Goal: Transaction & Acquisition: Purchase product/service

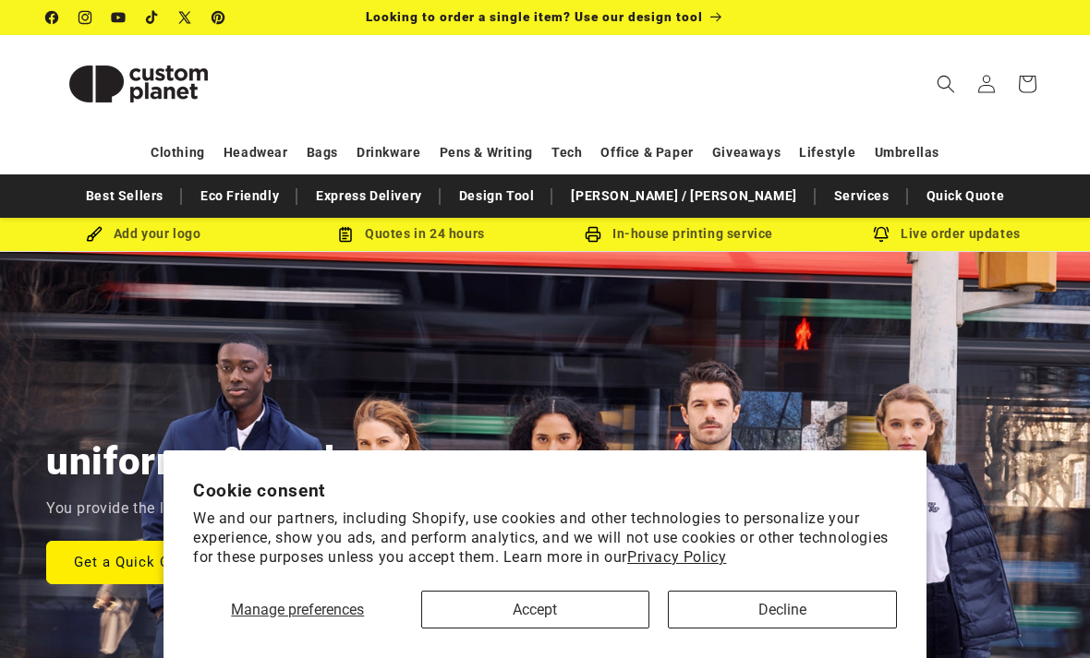
click at [559, 616] on button "Accept" at bounding box center [535, 610] width 229 height 38
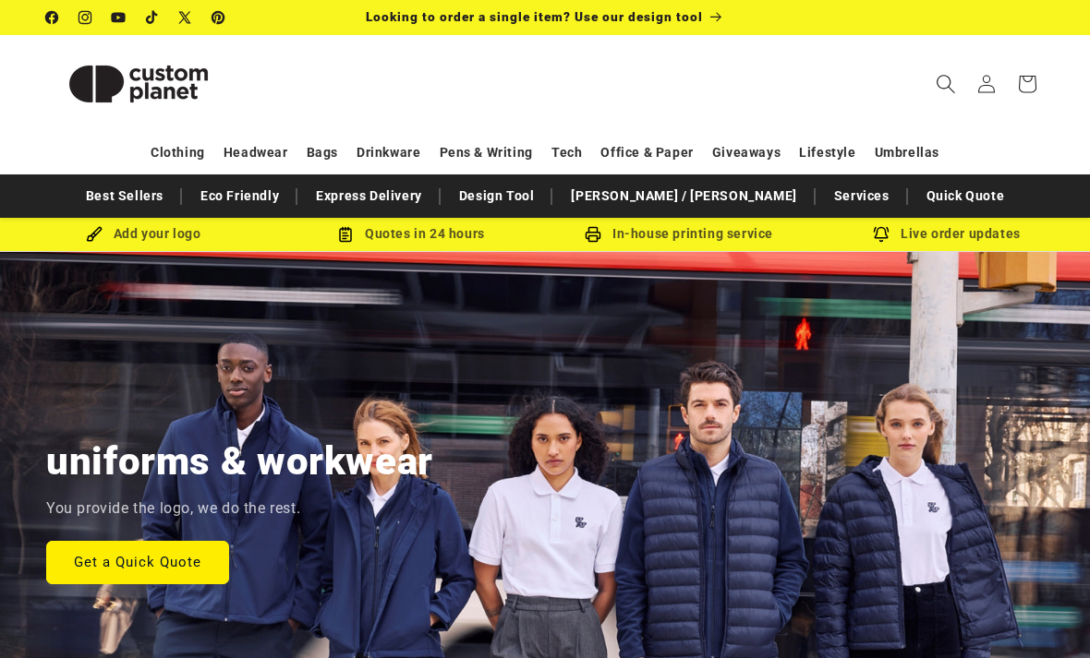
click at [945, 84] on icon "Search" at bounding box center [944, 83] width 19 height 19
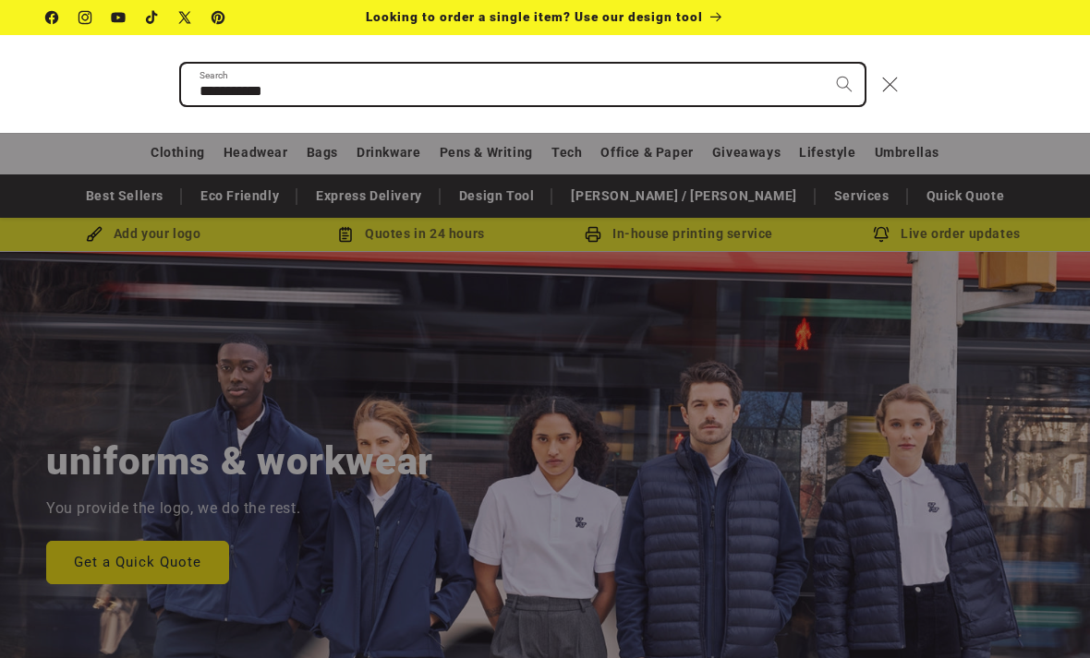
type input "**********"
click at [843, 84] on button "Search" at bounding box center [844, 84] width 41 height 41
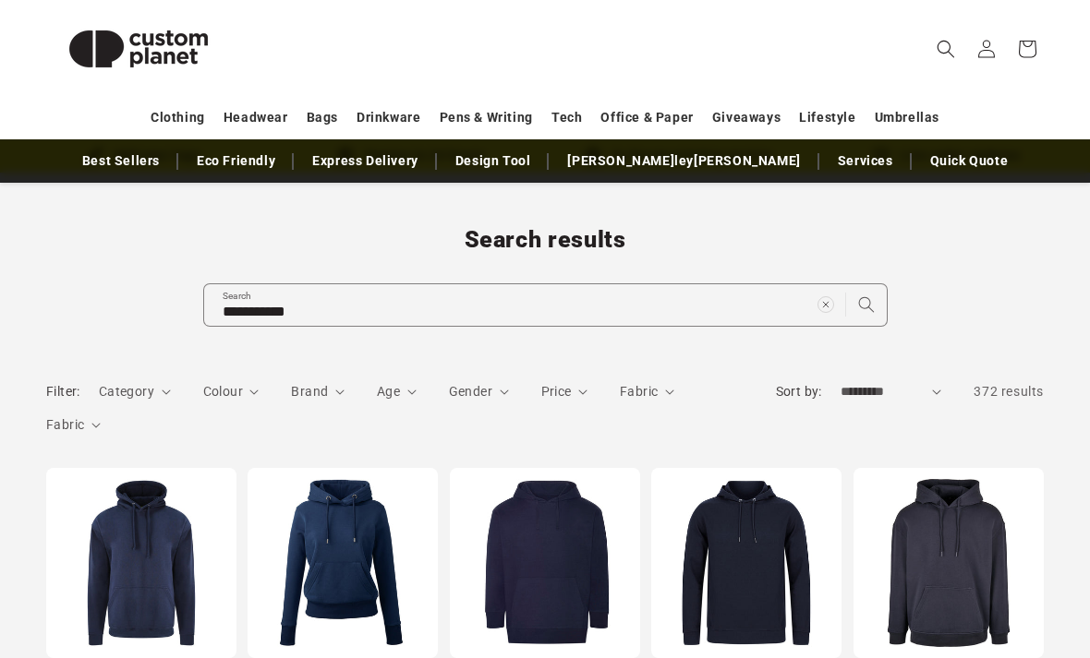
scroll to position [78, 0]
click at [137, 394] on span "Category" at bounding box center [126, 391] width 55 height 15
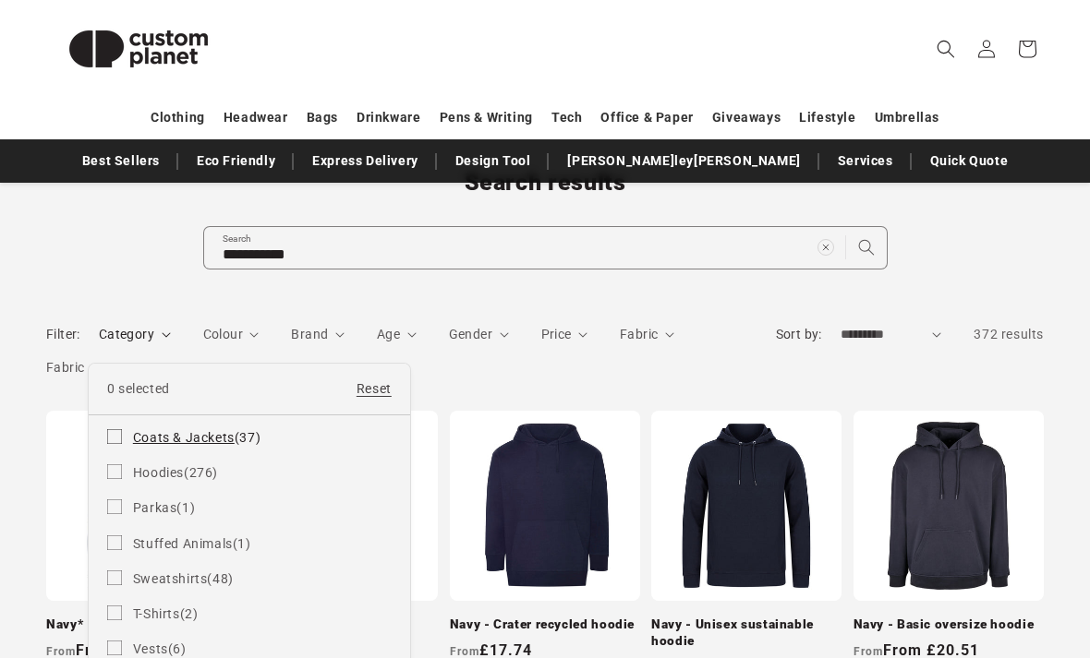
scroll to position [136, 0]
click at [121, 478] on icon at bounding box center [114, 471] width 15 height 15
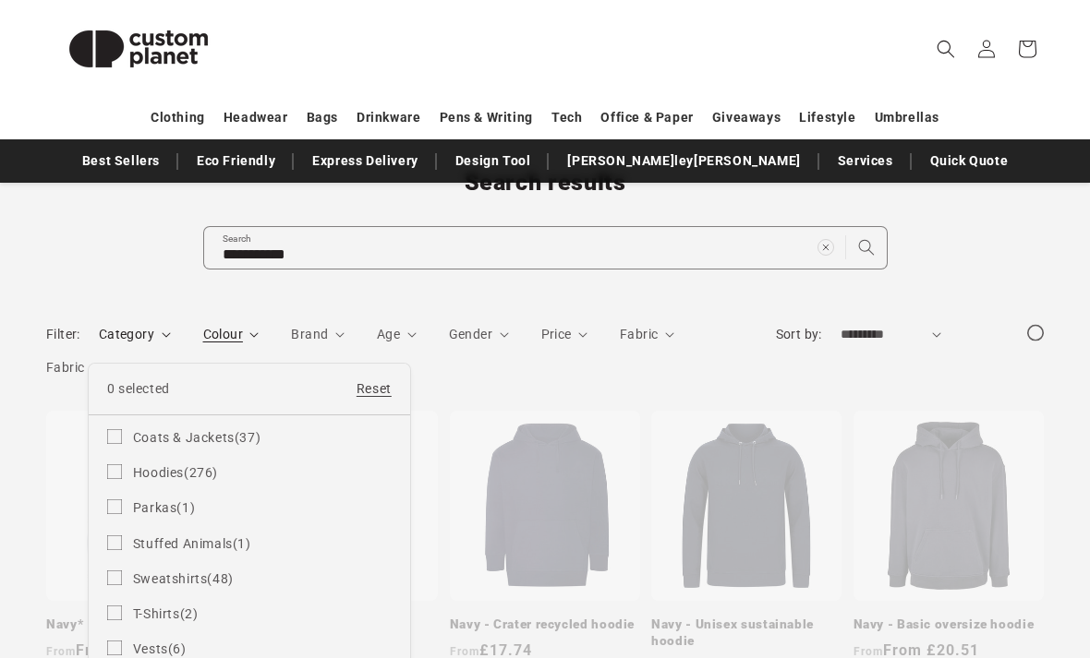
click at [171, 341] on summary "Category" at bounding box center [135, 334] width 72 height 19
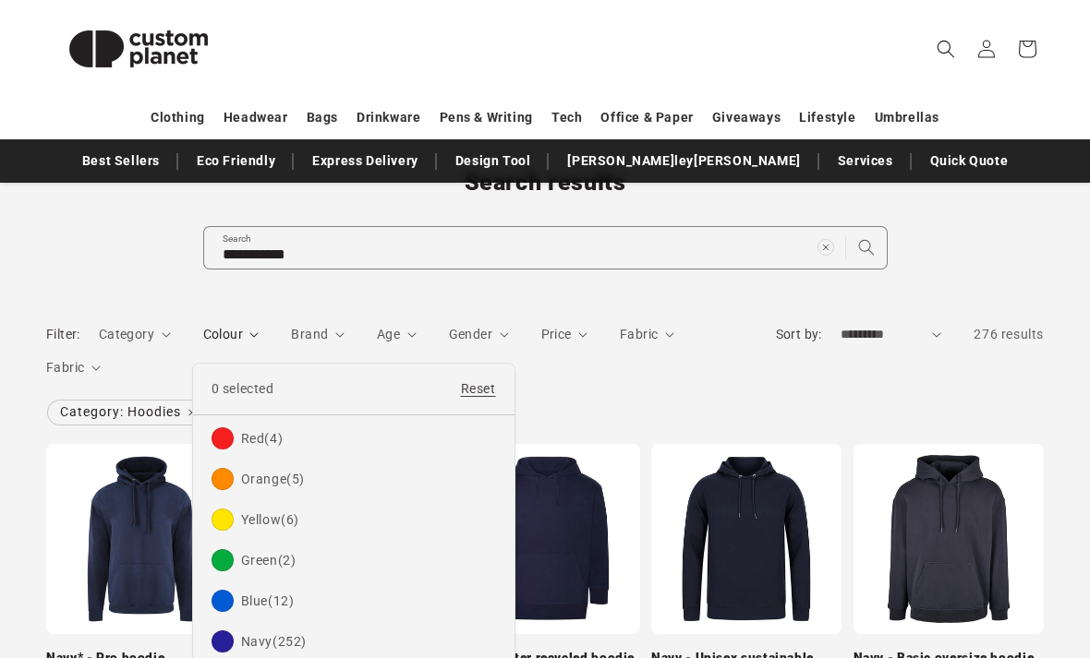
scroll to position [2, 0]
click at [259, 342] on summary "Colour" at bounding box center [231, 334] width 56 height 19
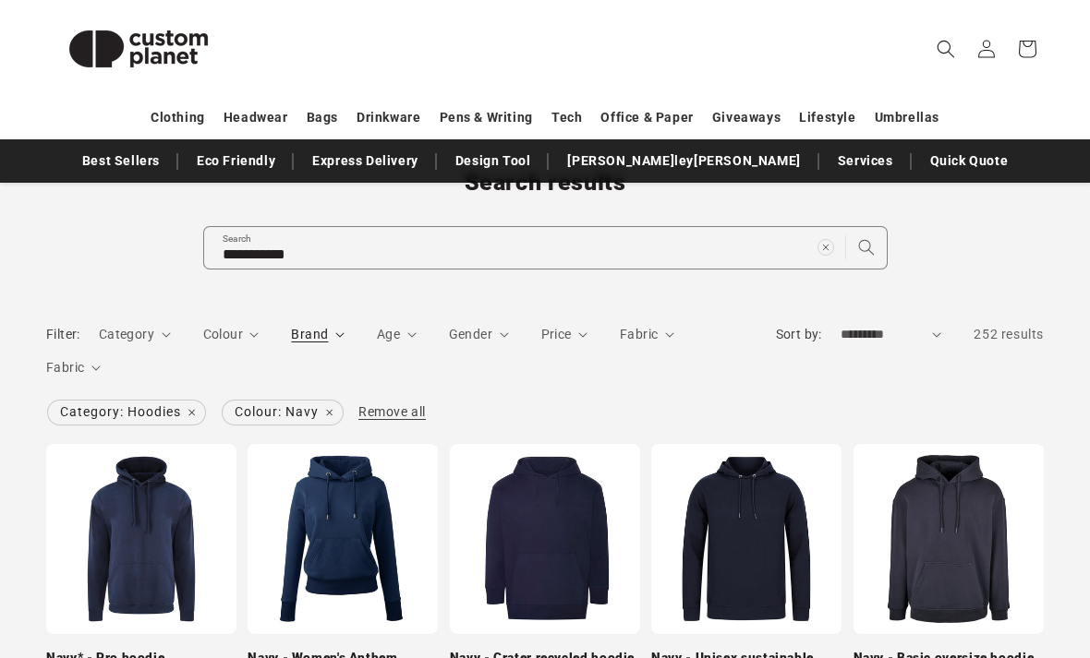
click at [318, 340] on span "Brand" at bounding box center [309, 334] width 37 height 15
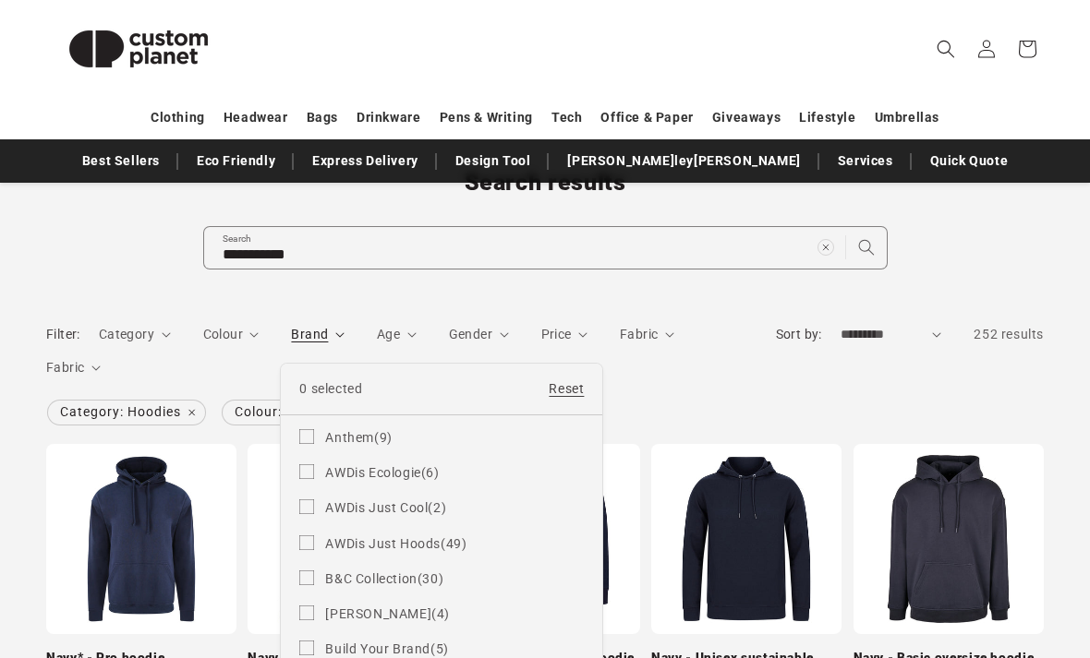
click at [344, 339] on summary "Brand" at bounding box center [318, 334] width 54 height 19
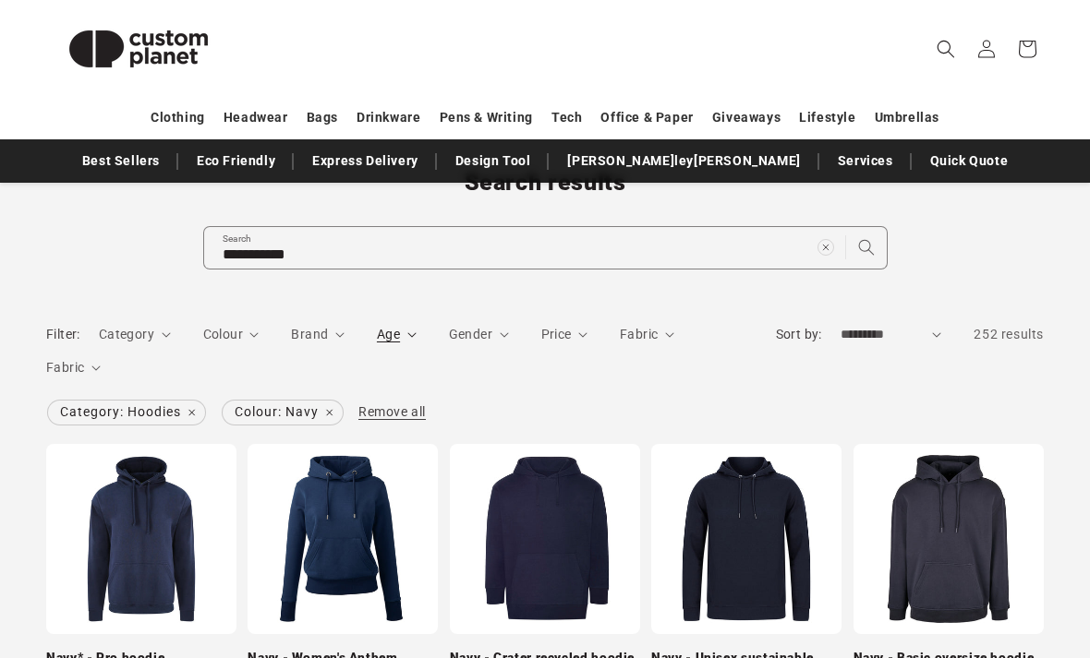
click at [407, 333] on icon "Age (0 selected)" at bounding box center [411, 335] width 9 height 6
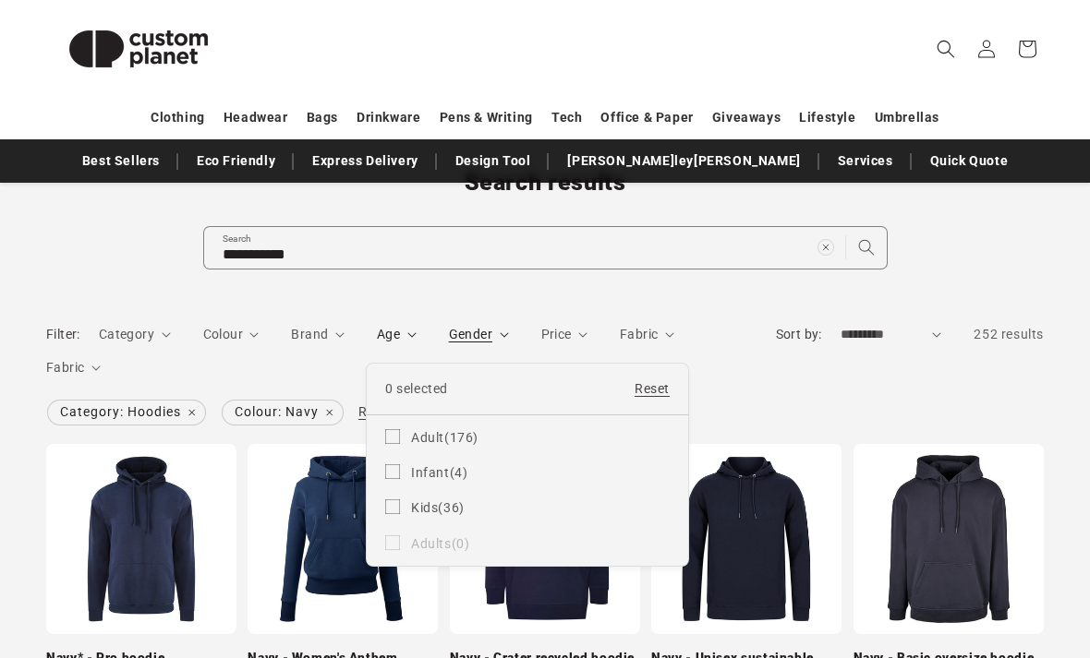
click at [416, 340] on summary "Age" at bounding box center [397, 334] width 40 height 19
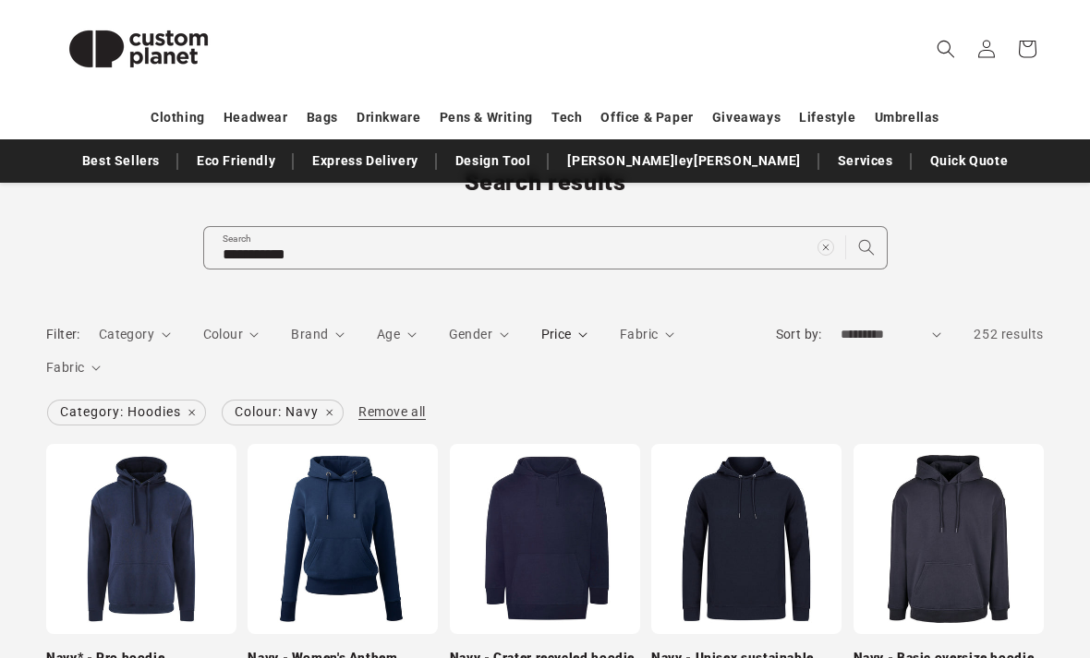
click at [580, 338] on icon at bounding box center [582, 335] width 9 height 6
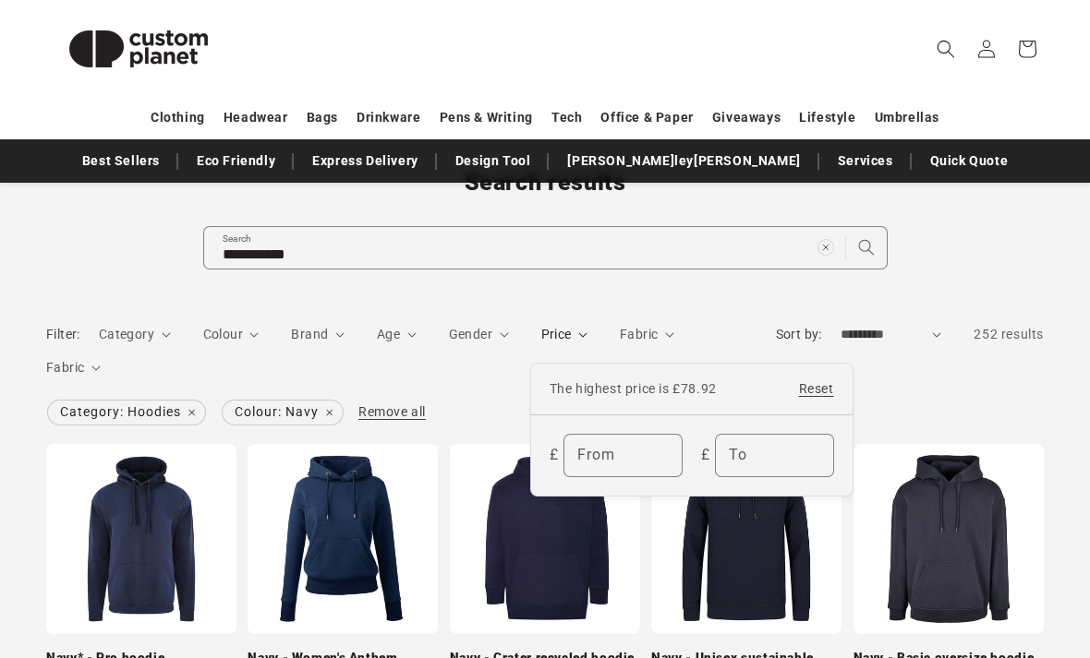
click at [577, 336] on summary "Price" at bounding box center [564, 334] width 47 height 19
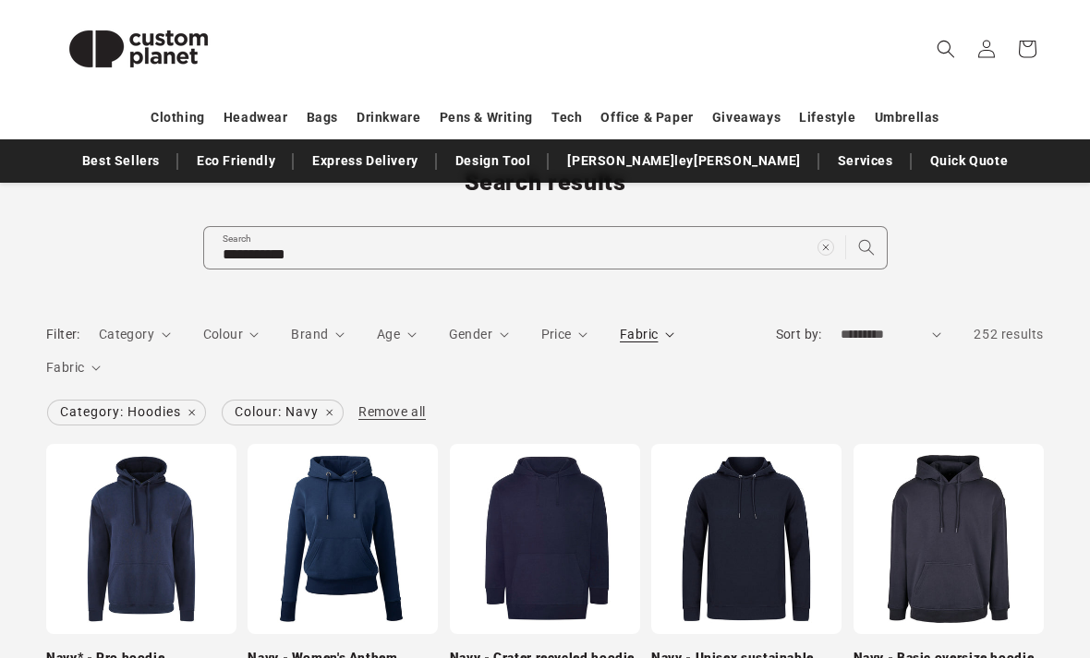
click at [620, 342] on span "Fabric" at bounding box center [639, 334] width 38 height 15
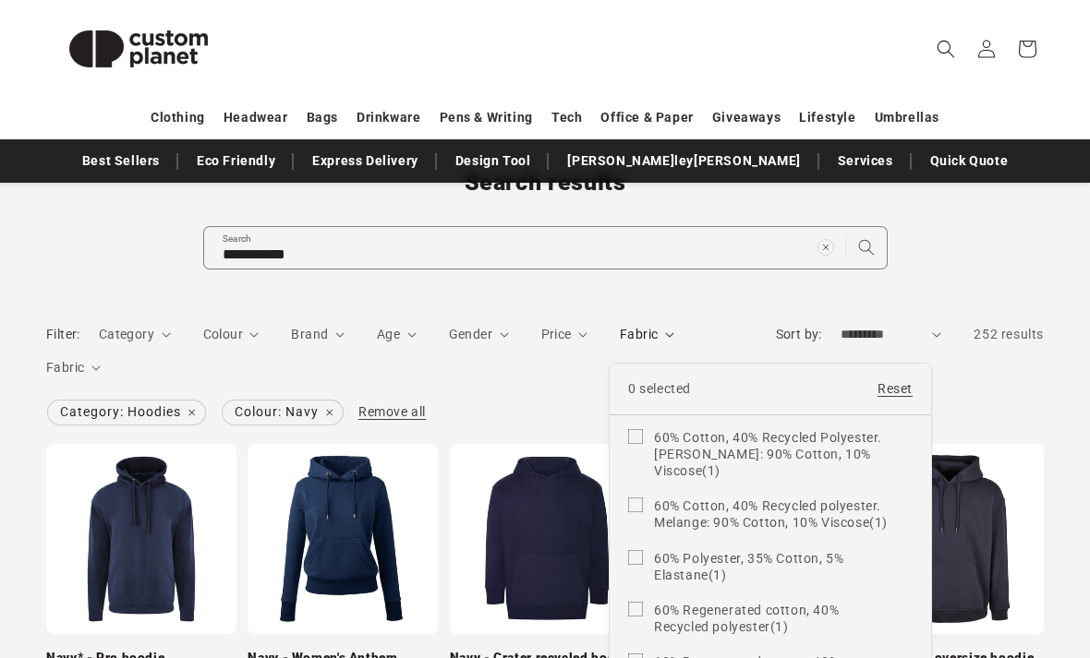
scroll to position [1051, 0]
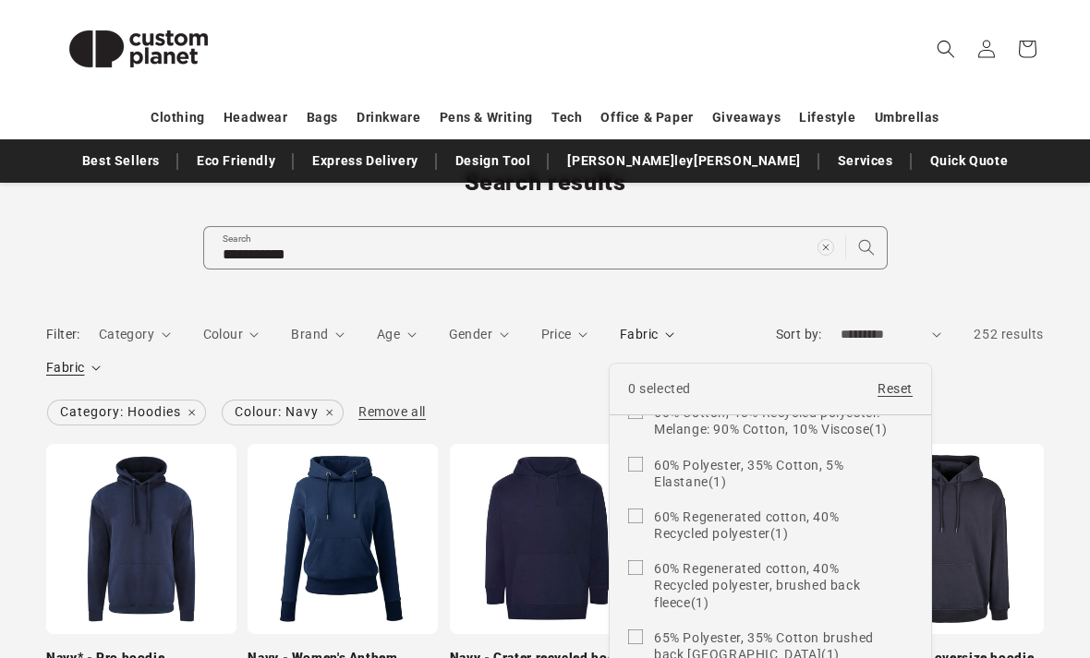
click at [620, 344] on summary "Fabric" at bounding box center [647, 334] width 54 height 19
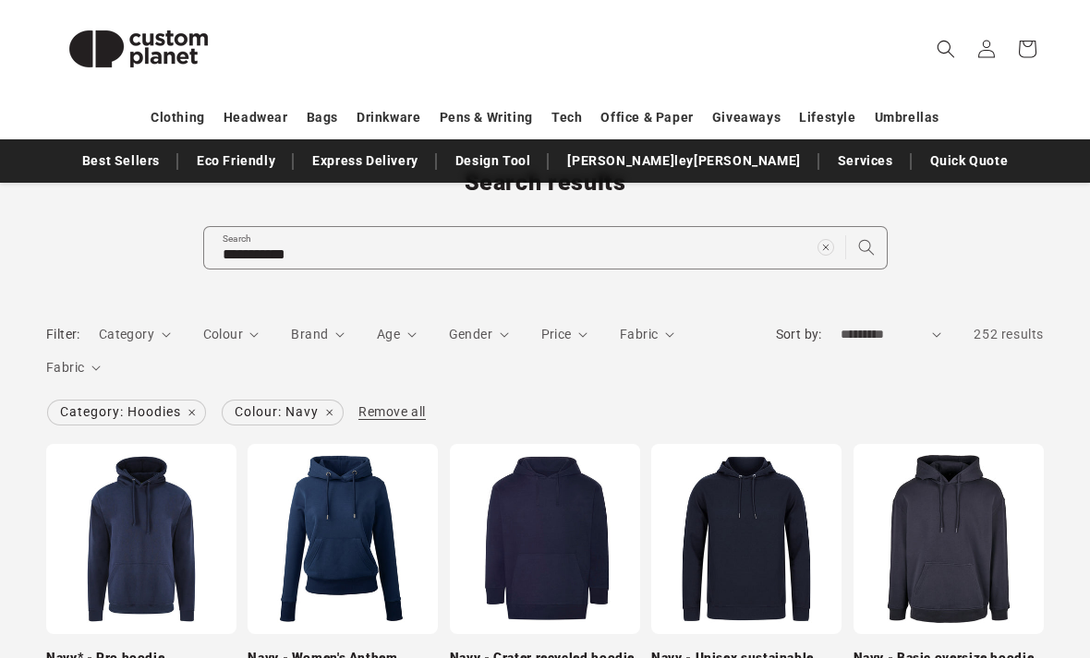
click at [163, 355] on details "Category 1 selected Reset Category Coats & Jackets (31) Coats & Jackets (31 pro…" at bounding box center [135, 341] width 72 height 33
click at [84, 368] on span "Fabric" at bounding box center [65, 367] width 38 height 15
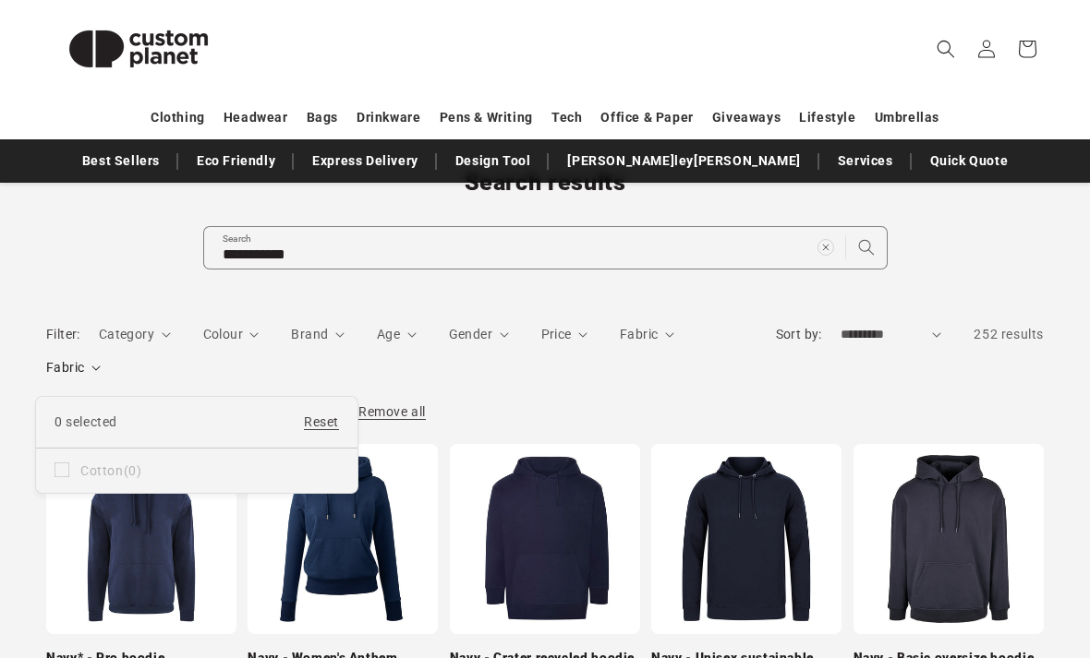
click at [101, 377] on summary "Fabric" at bounding box center [73, 367] width 54 height 19
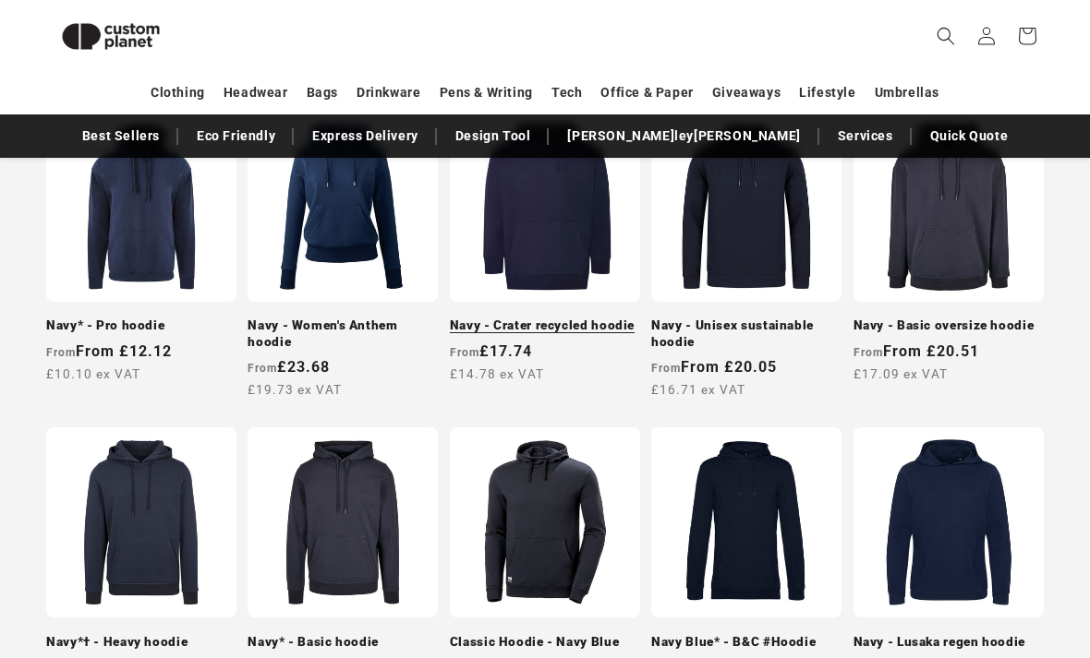
scroll to position [453, 0]
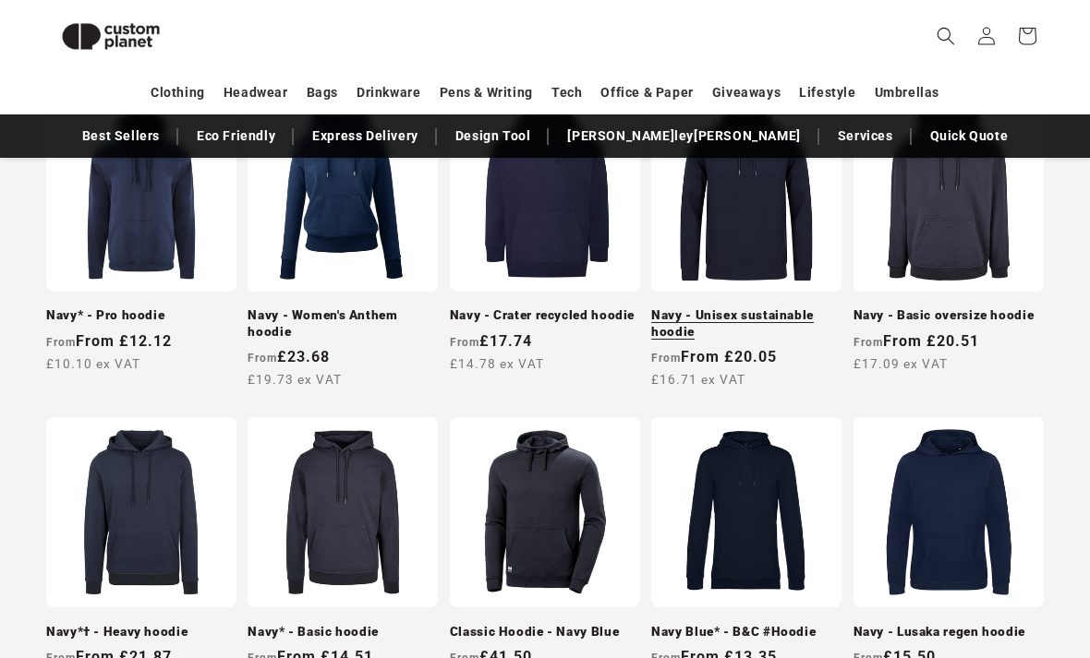
click at [741, 307] on link "Navy - Unisex sustainable hoodie" at bounding box center [746, 323] width 190 height 32
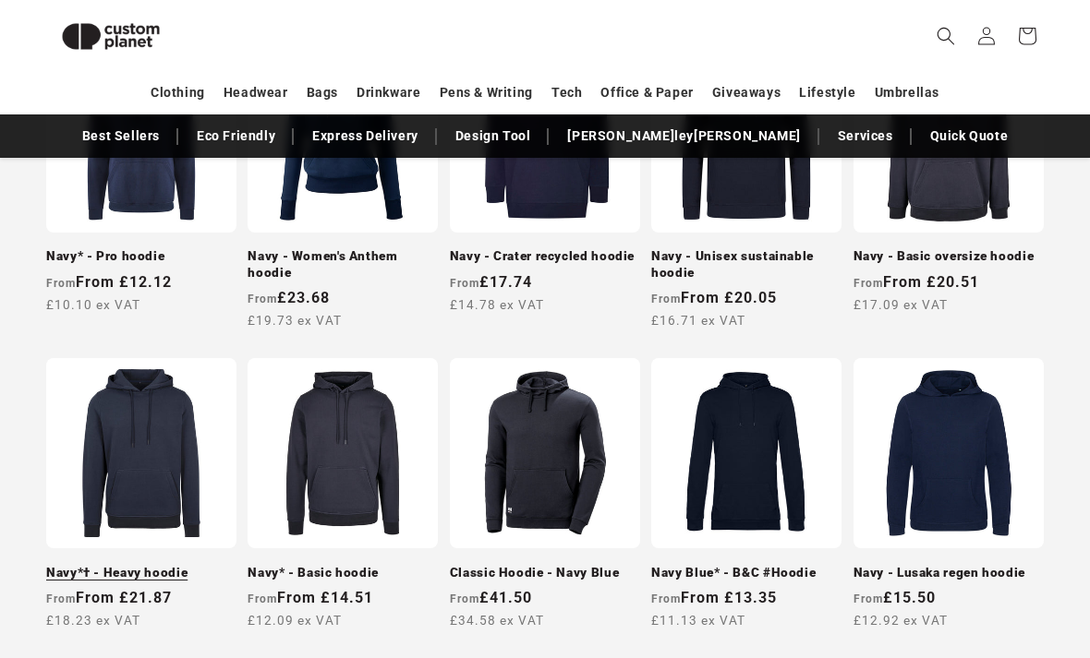
drag, startPoint x: 746, startPoint y: 343, endPoint x: 161, endPoint y: 510, distance: 608.8
click at [161, 565] on link "Navy*† - Heavy hoodie" at bounding box center [141, 573] width 190 height 17
click at [162, 565] on link "Navy*† - Heavy hoodie" at bounding box center [141, 573] width 190 height 17
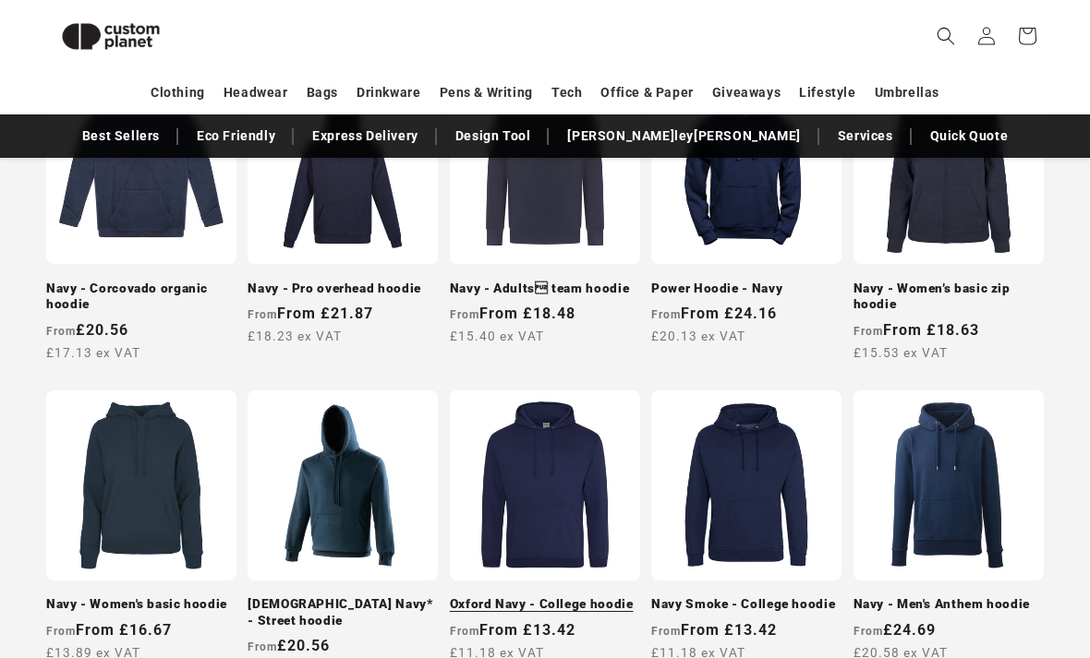
scroll to position [1097, 0]
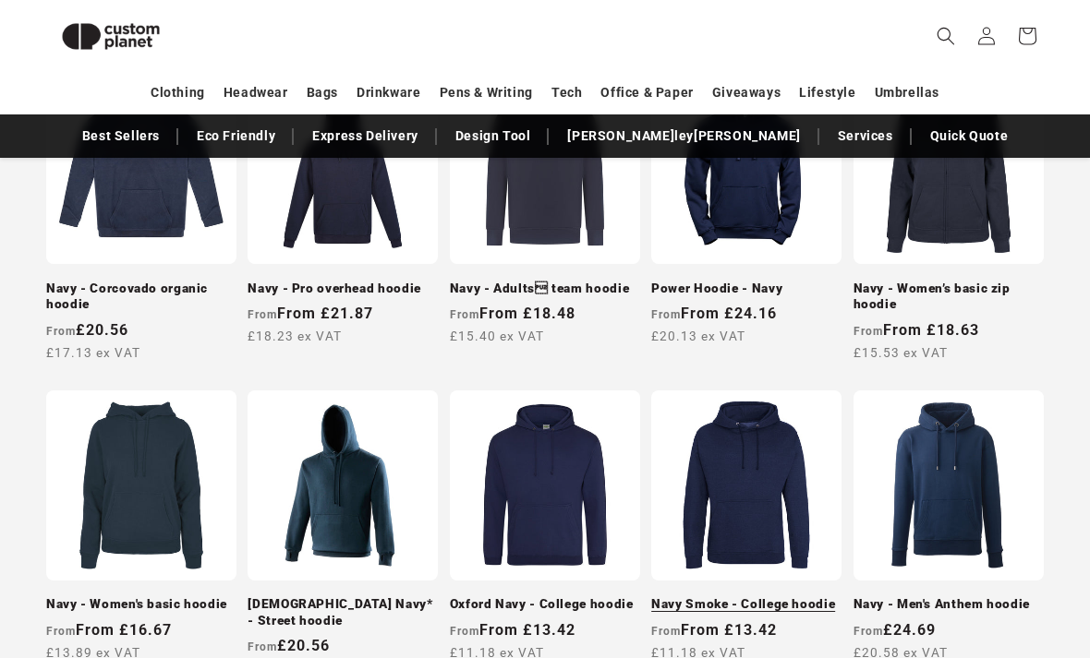
click at [716, 596] on link "Navy Smoke - College hoodie" at bounding box center [746, 604] width 190 height 17
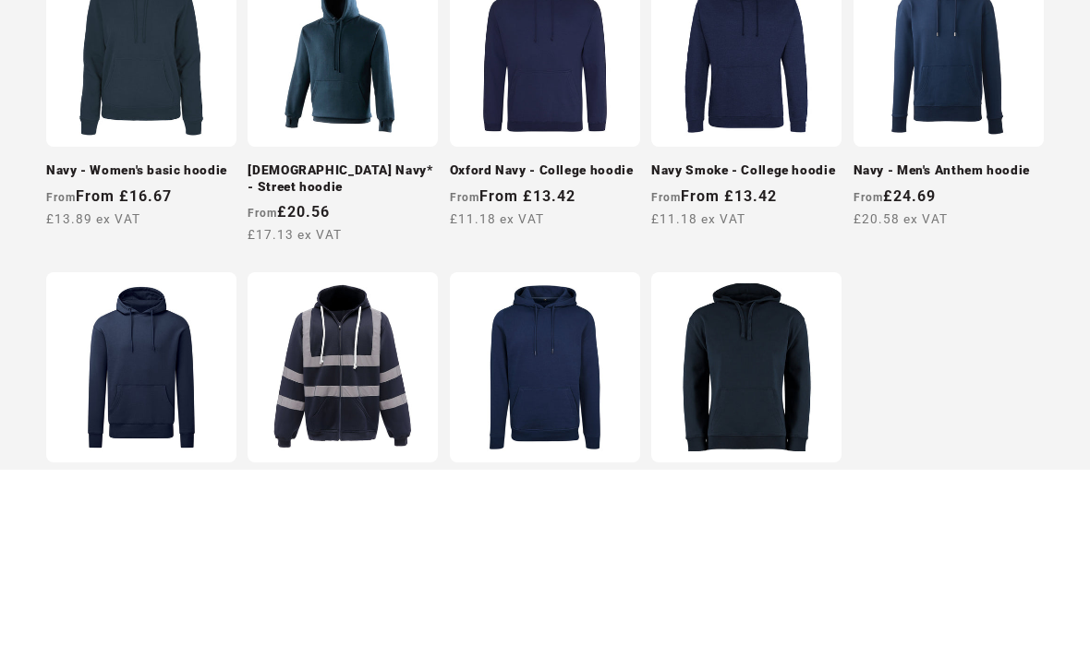
scroll to position [1579, 0]
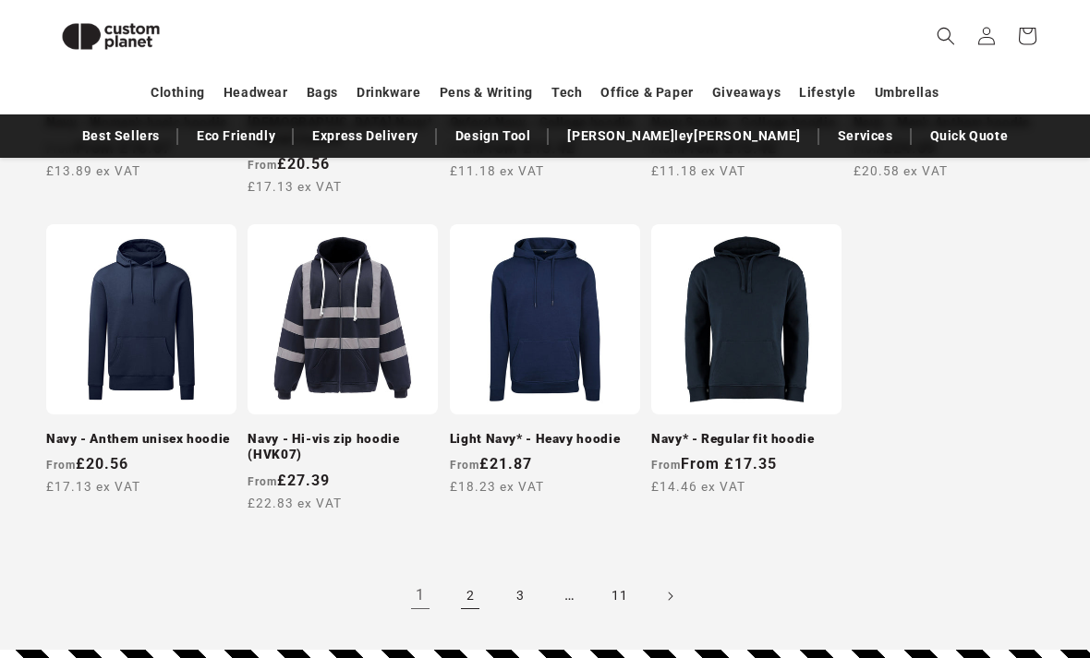
click at [471, 581] on link "2" at bounding box center [470, 596] width 41 height 41
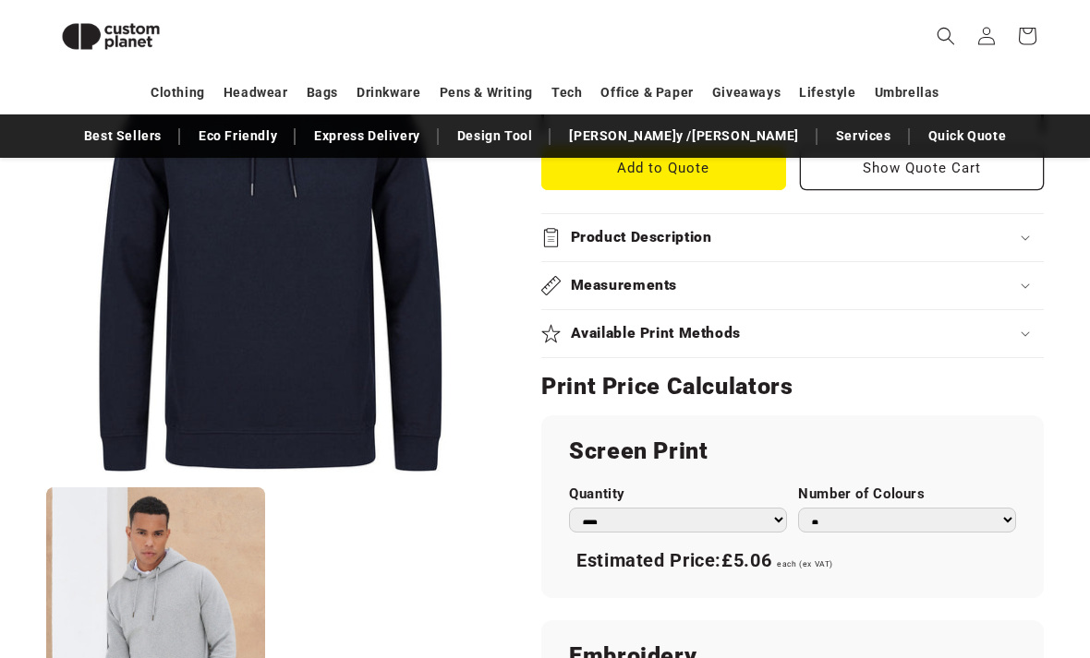
scroll to position [836, 0]
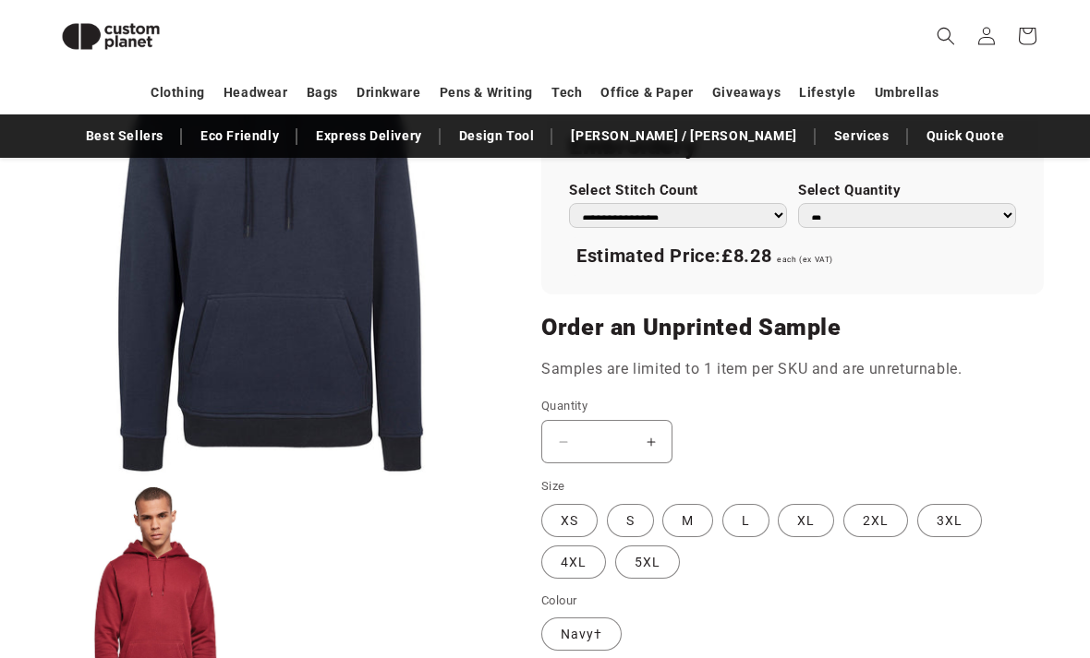
scroll to position [1397, 0]
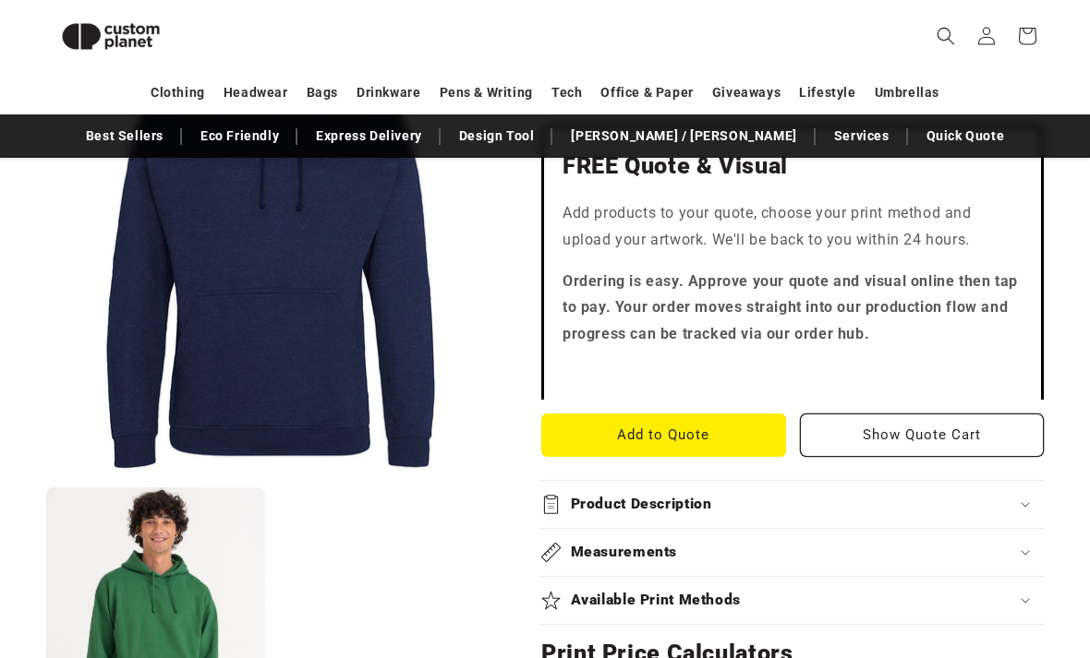
scroll to position [558, 0]
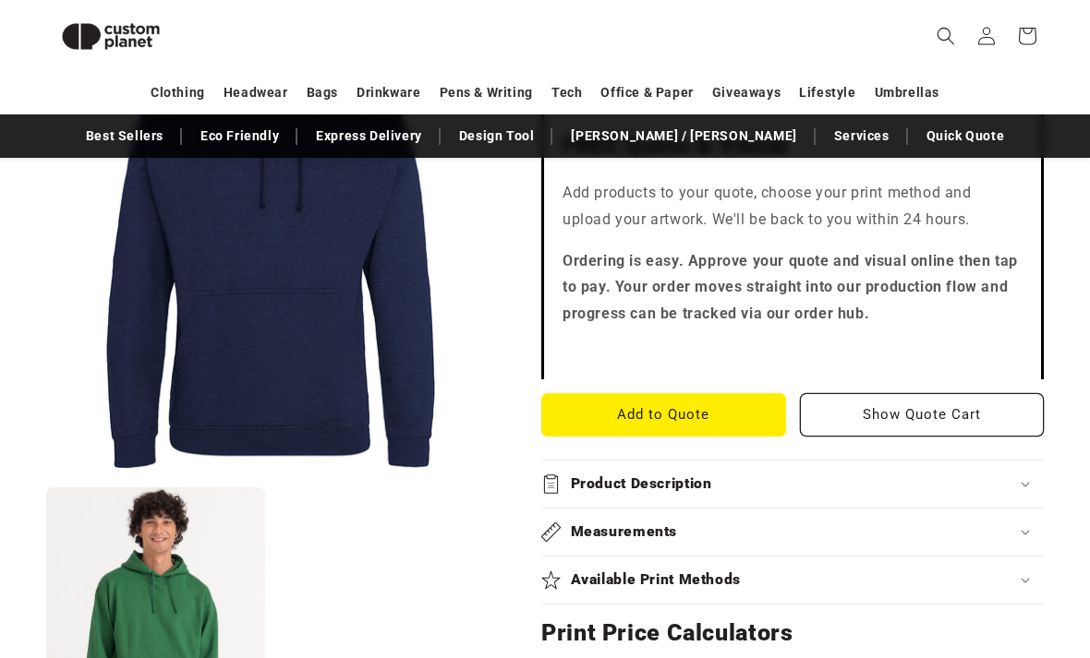
click at [719, 483] on div "Product Description" at bounding box center [792, 484] width 502 height 19
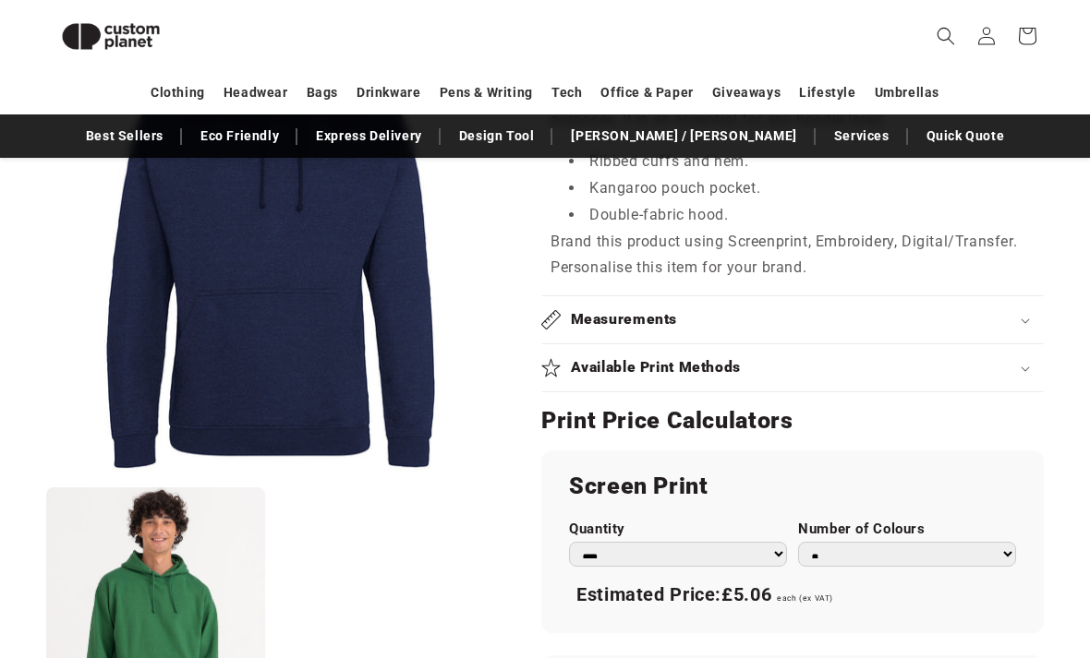
scroll to position [1021, 0]
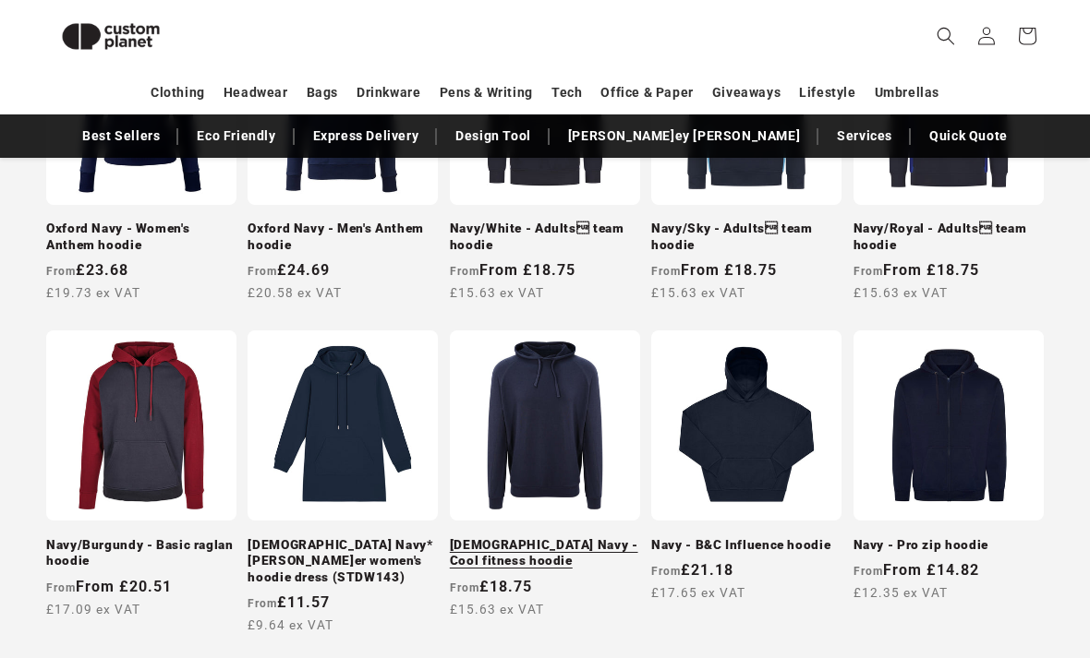
scroll to position [1173, 0]
click at [569, 537] on link "French Navy - Cool fitness hoodie" at bounding box center [545, 553] width 190 height 32
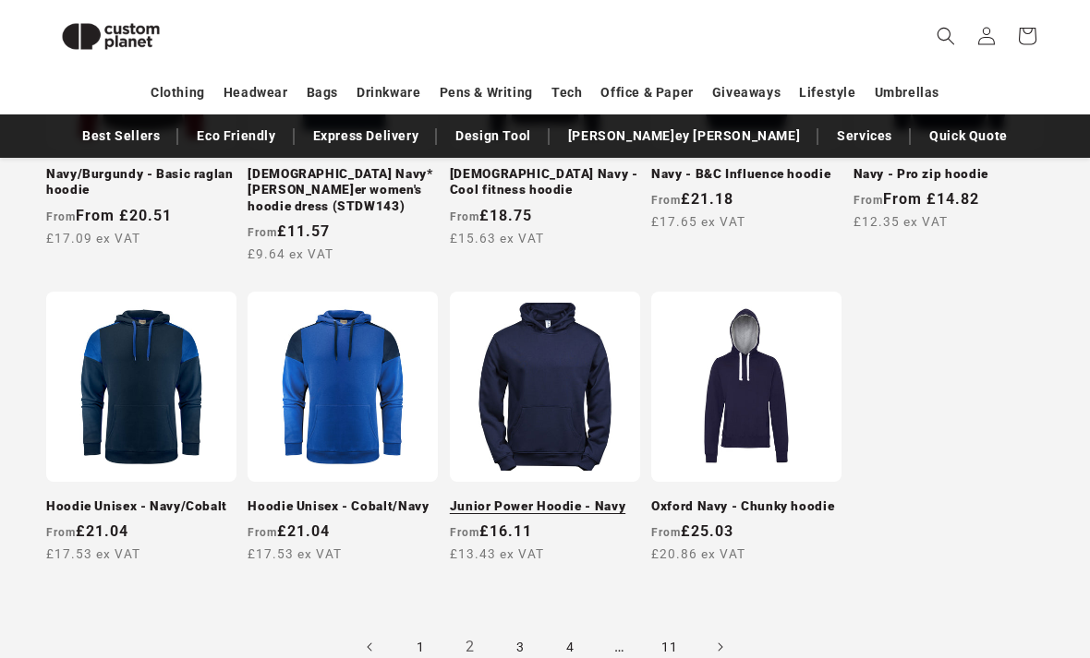
scroll to position [1544, 0]
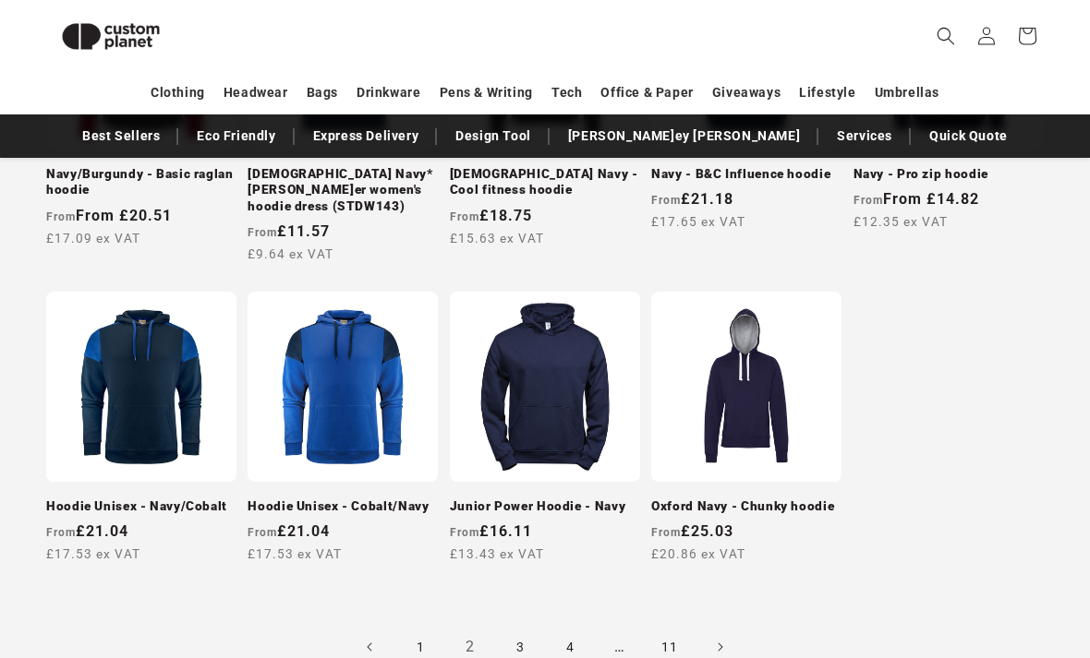
click at [525, 641] on link "3" at bounding box center [520, 647] width 41 height 41
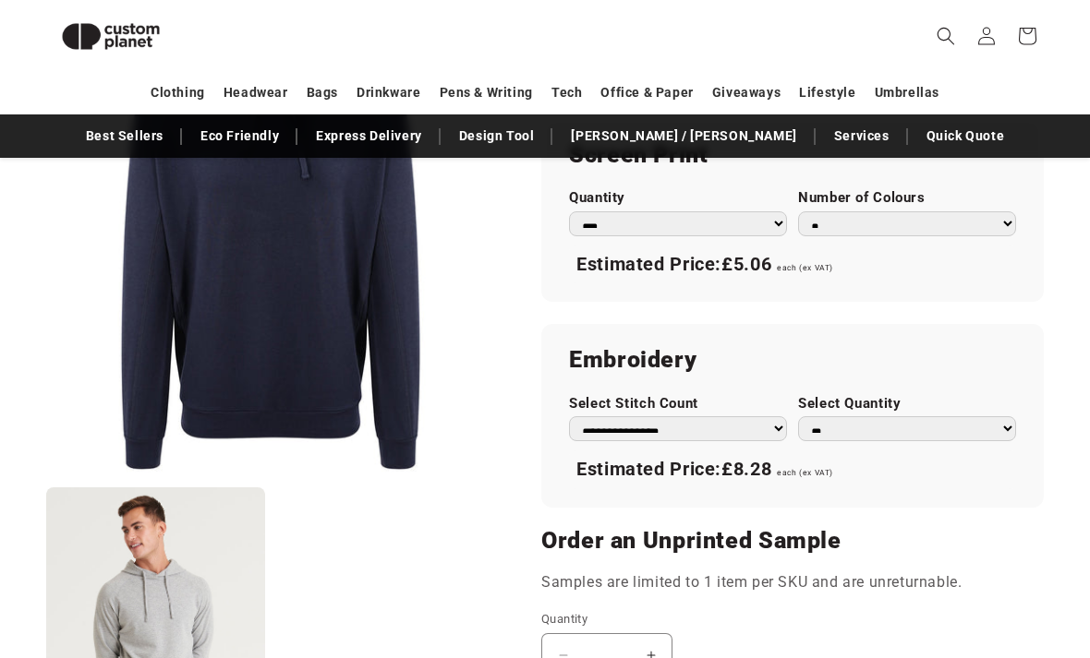
scroll to position [1101, 0]
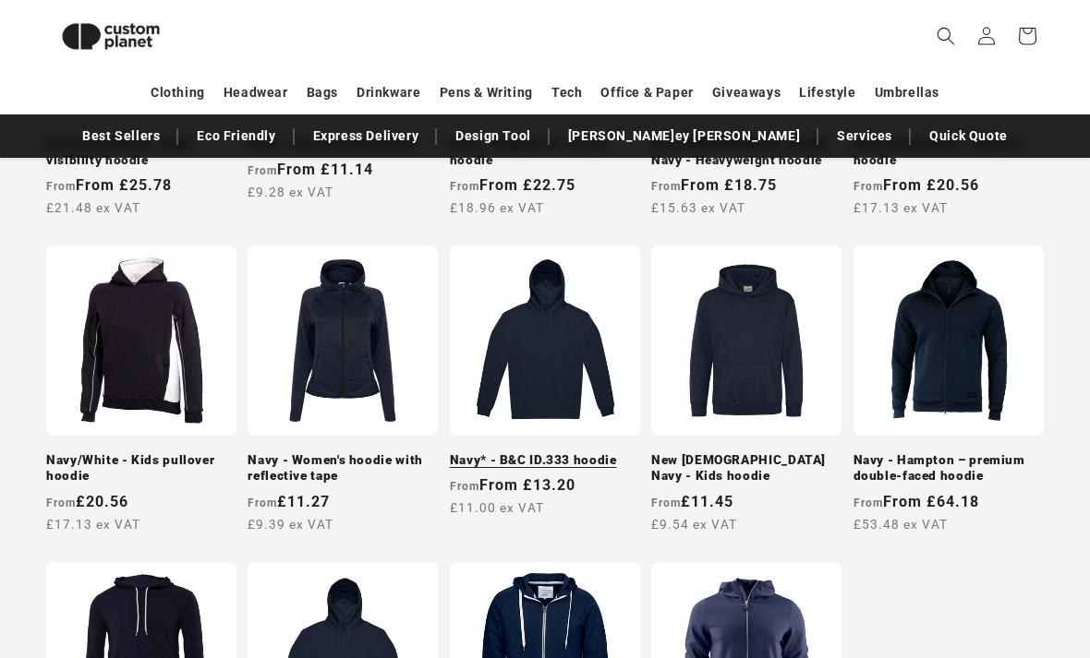
scroll to position [1256, 0]
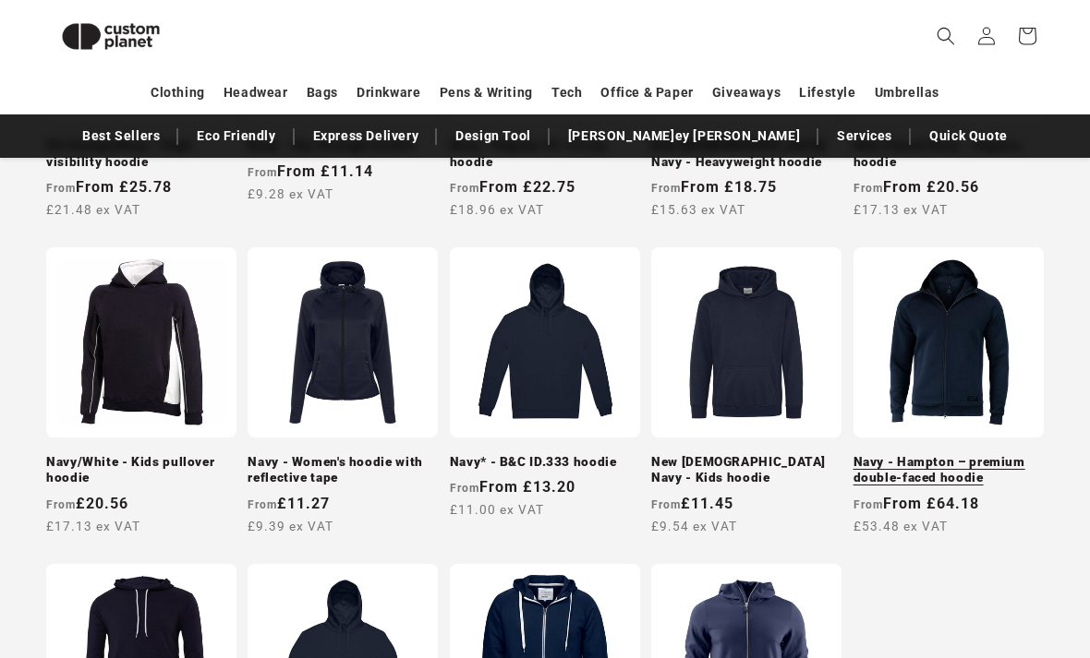
click at [897, 454] on link "Navy - Hampton – premium double-faced hoodie" at bounding box center [948, 470] width 190 height 32
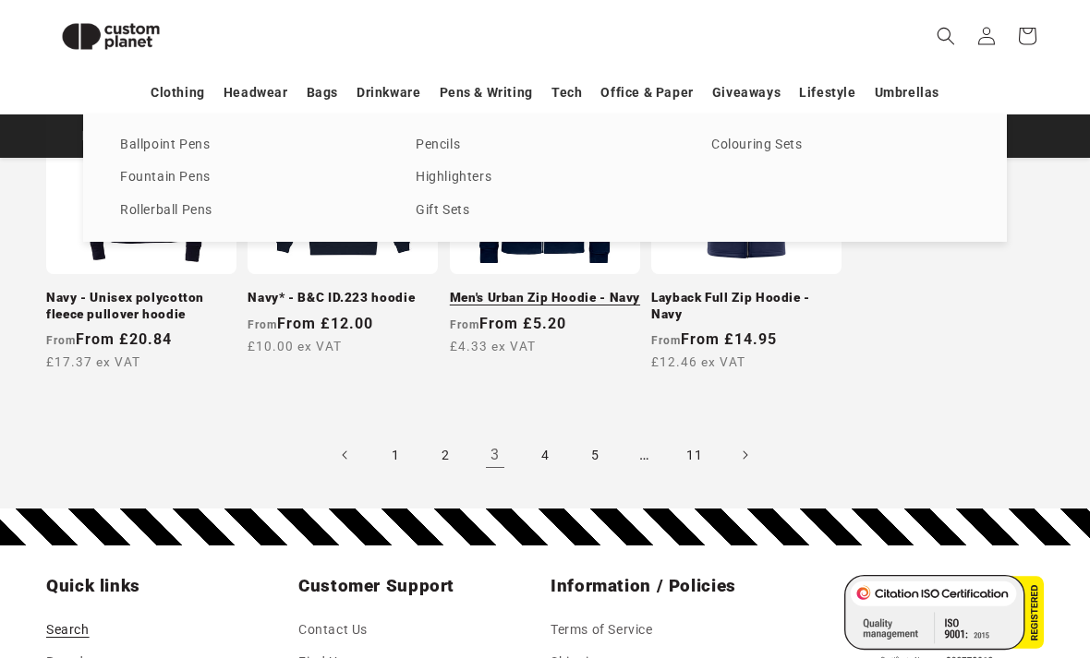
scroll to position [1735, 0]
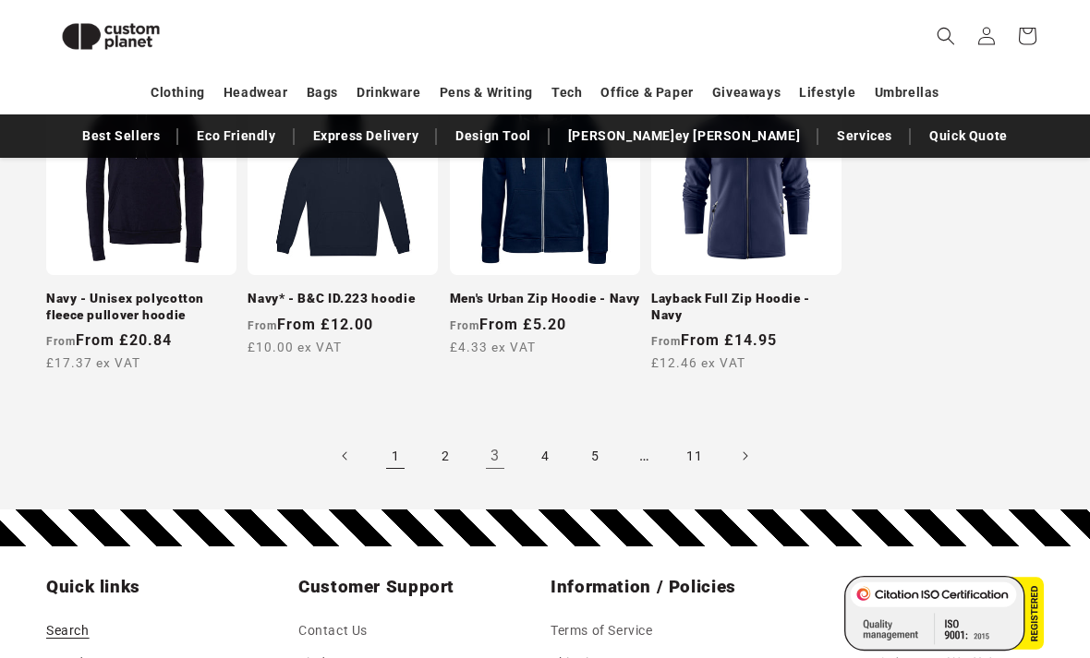
click at [398, 454] on link "1" at bounding box center [395, 456] width 41 height 41
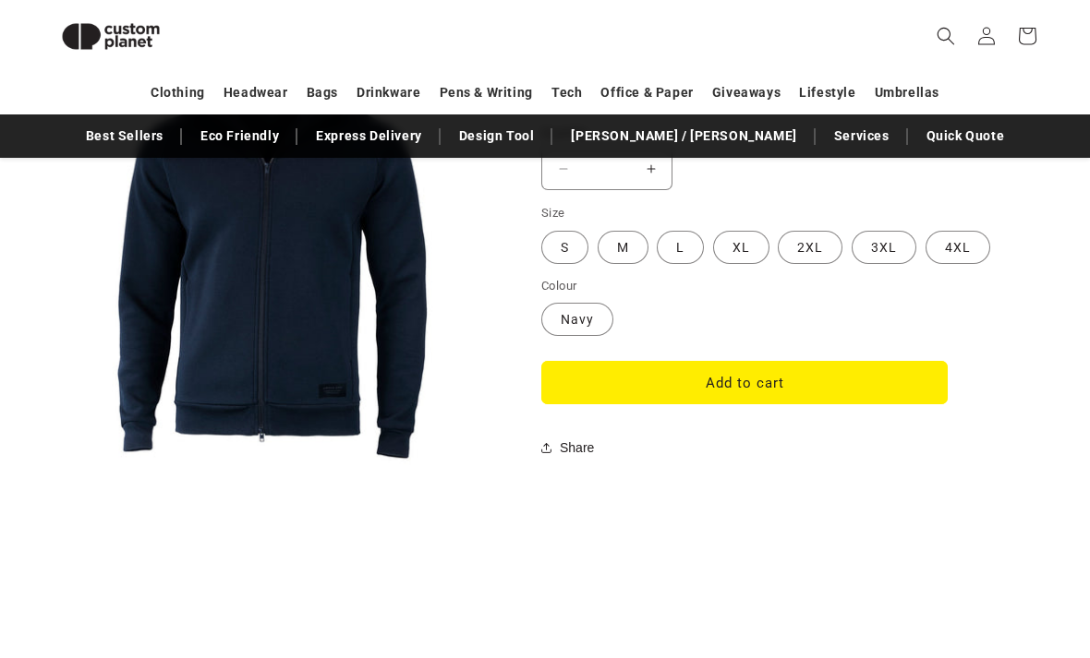
scroll to position [1527, 0]
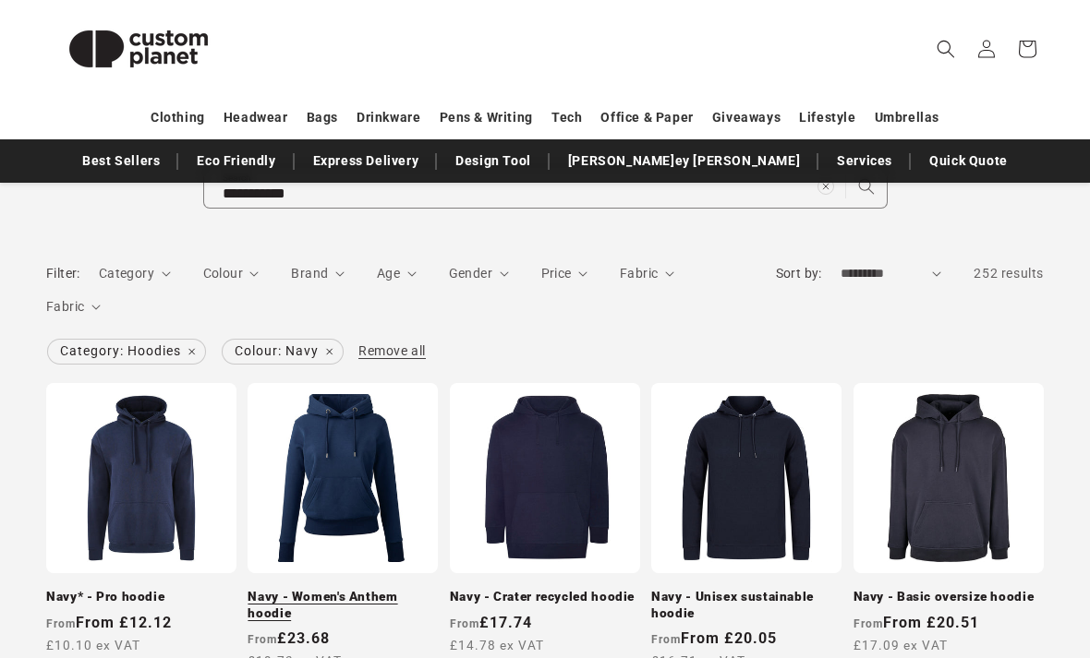
scroll to position [197, 0]
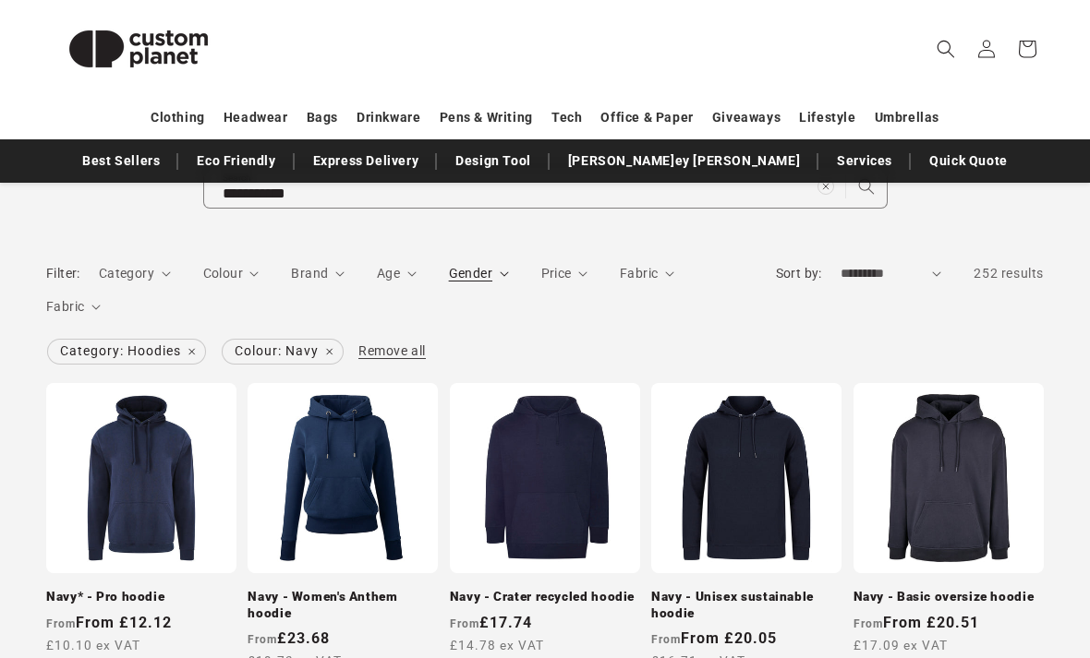
click at [488, 277] on span "Gender" at bounding box center [470, 273] width 43 height 15
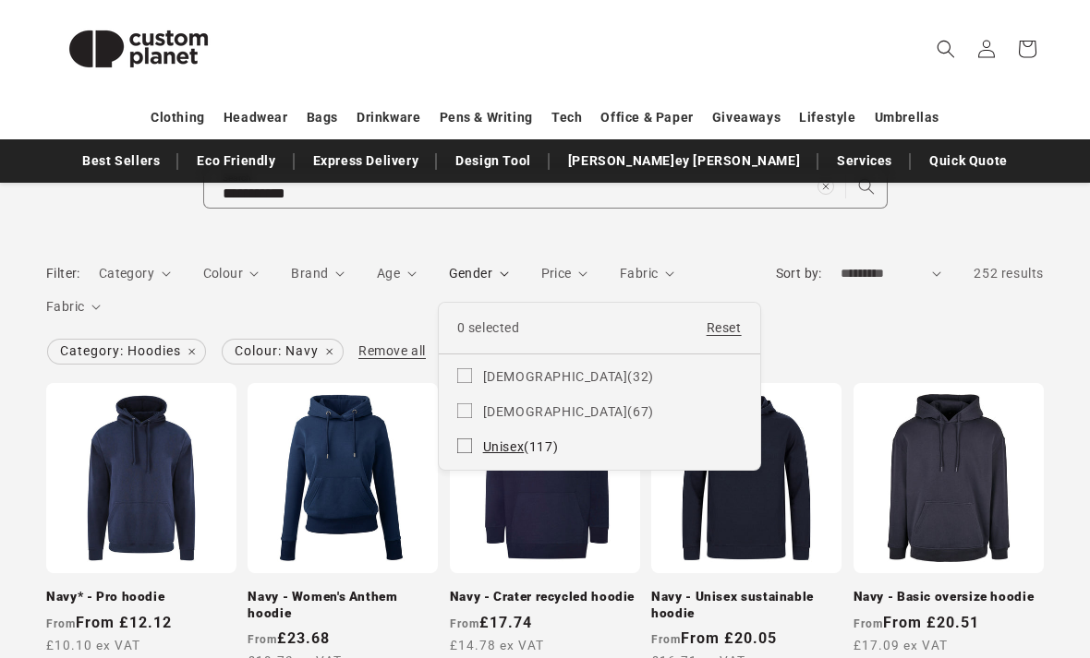
click at [462, 453] on label "Unisex (117) Unisex (117 products)" at bounding box center [599, 446] width 284 height 35
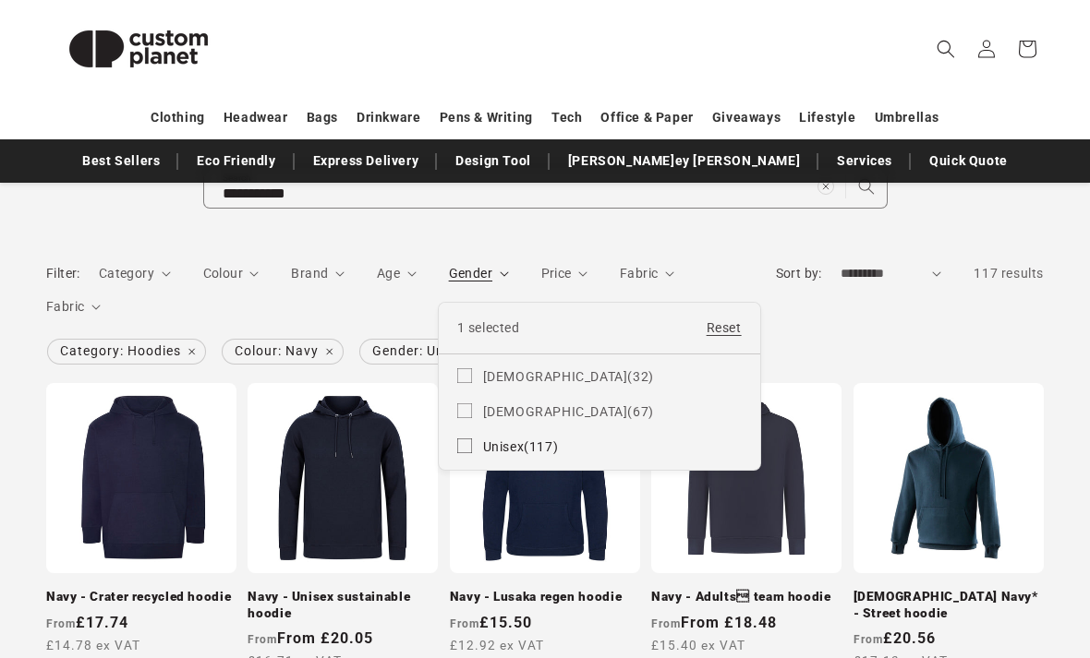
click at [509, 273] on summary "Gender" at bounding box center [479, 273] width 60 height 19
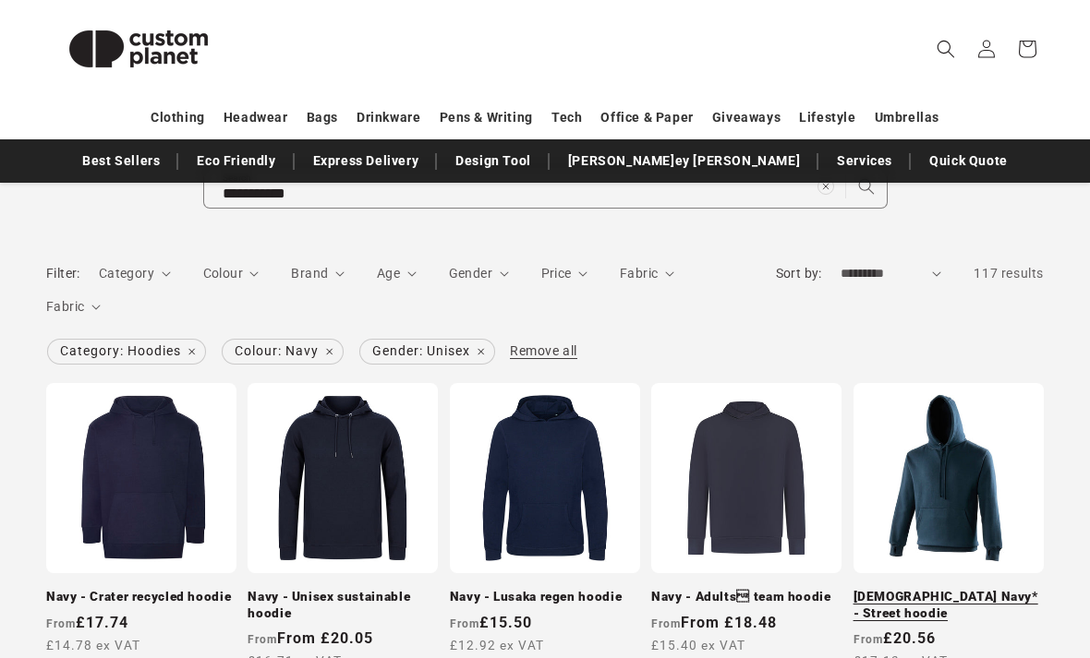
click at [928, 589] on link "French Navy* - Street hoodie" at bounding box center [948, 605] width 190 height 32
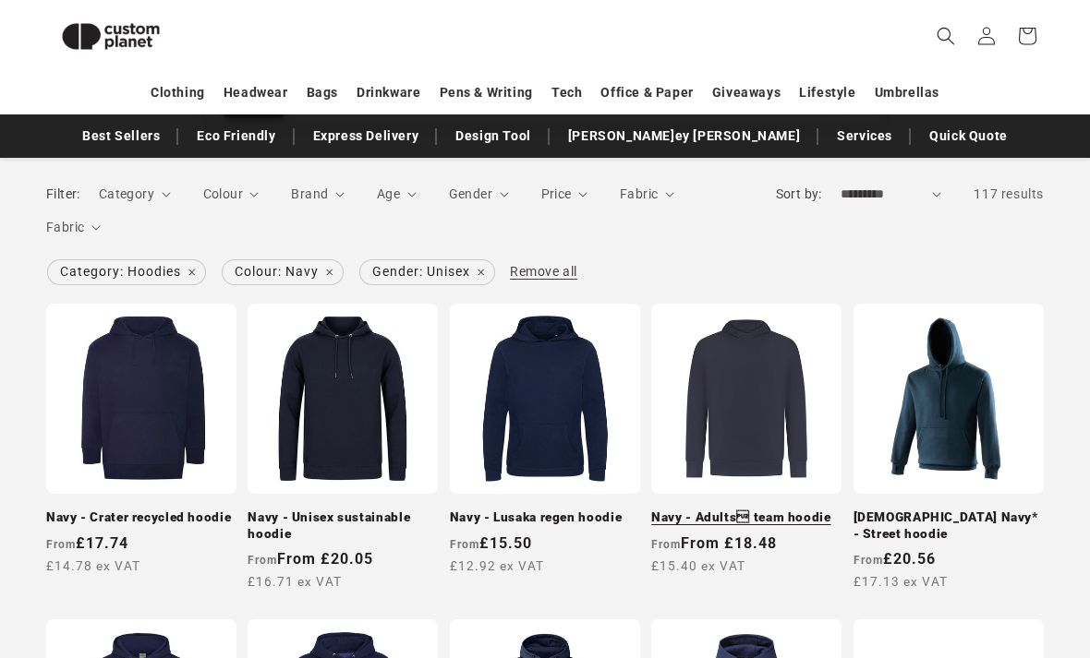
scroll to position [252, 0]
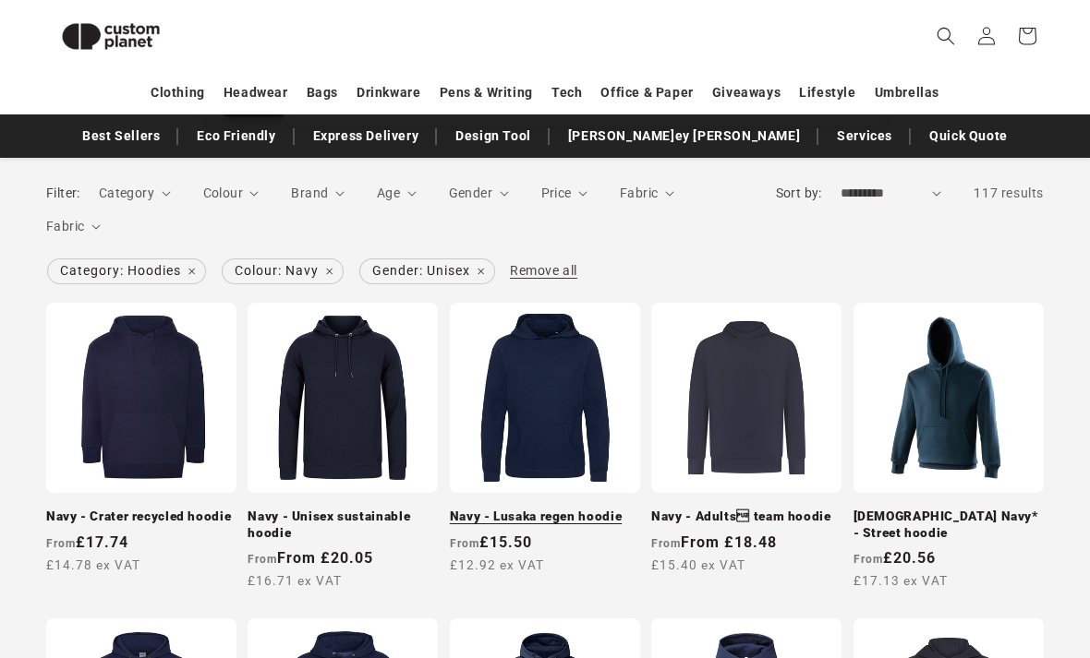
click at [575, 509] on link "Navy - Lusaka regen hoodie" at bounding box center [545, 517] width 190 height 17
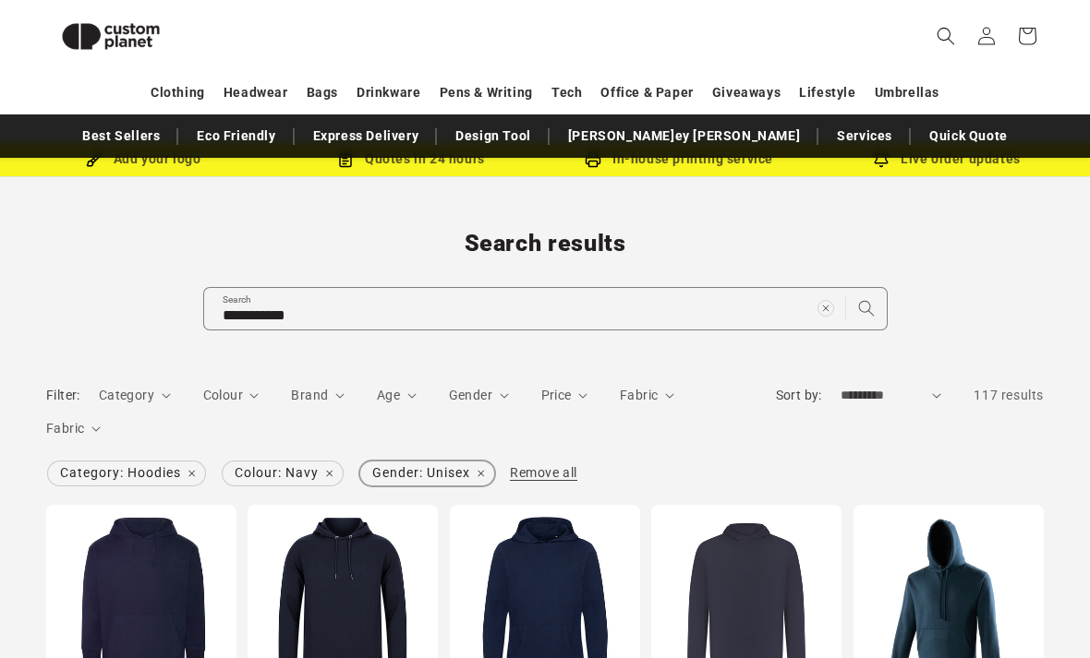
scroll to position [0, 0]
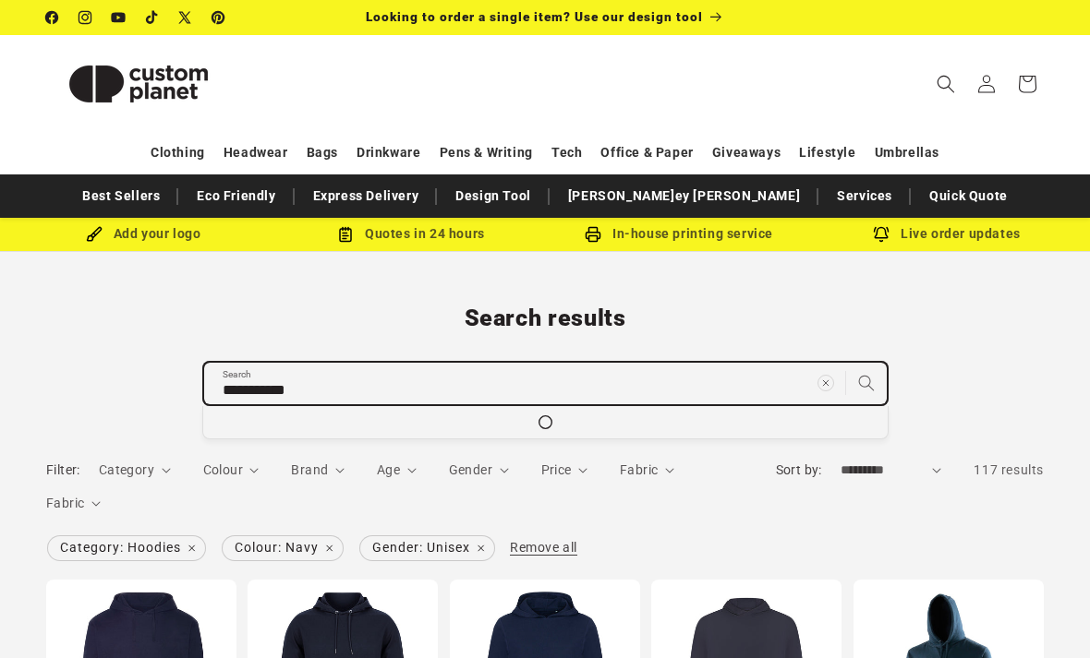
click at [466, 383] on input "**********" at bounding box center [545, 384] width 682 height 42
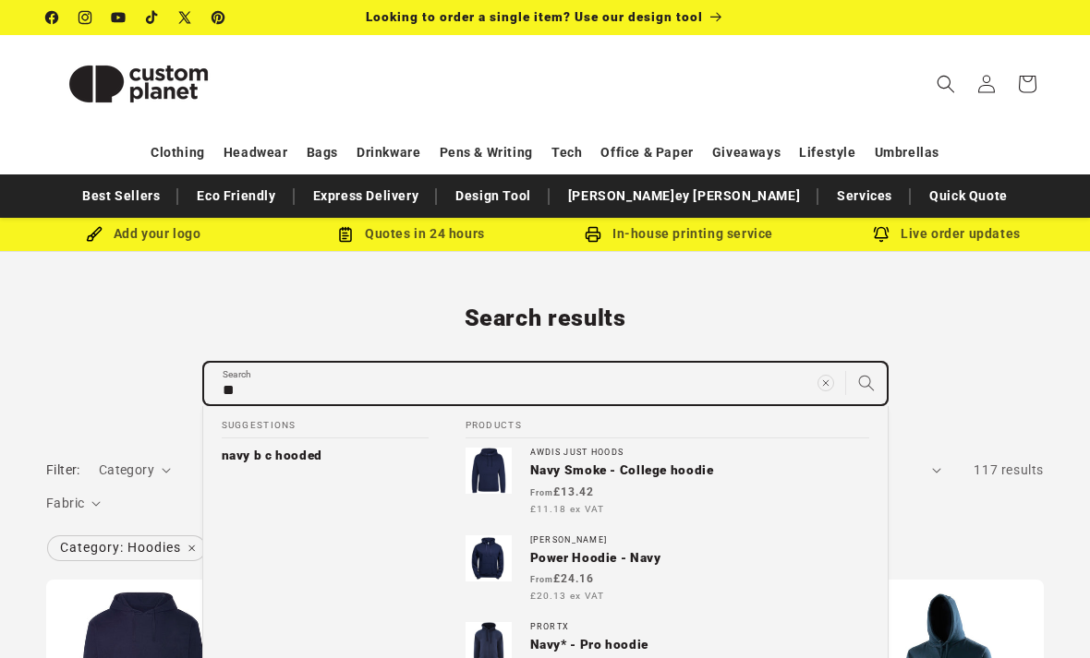
type input "*"
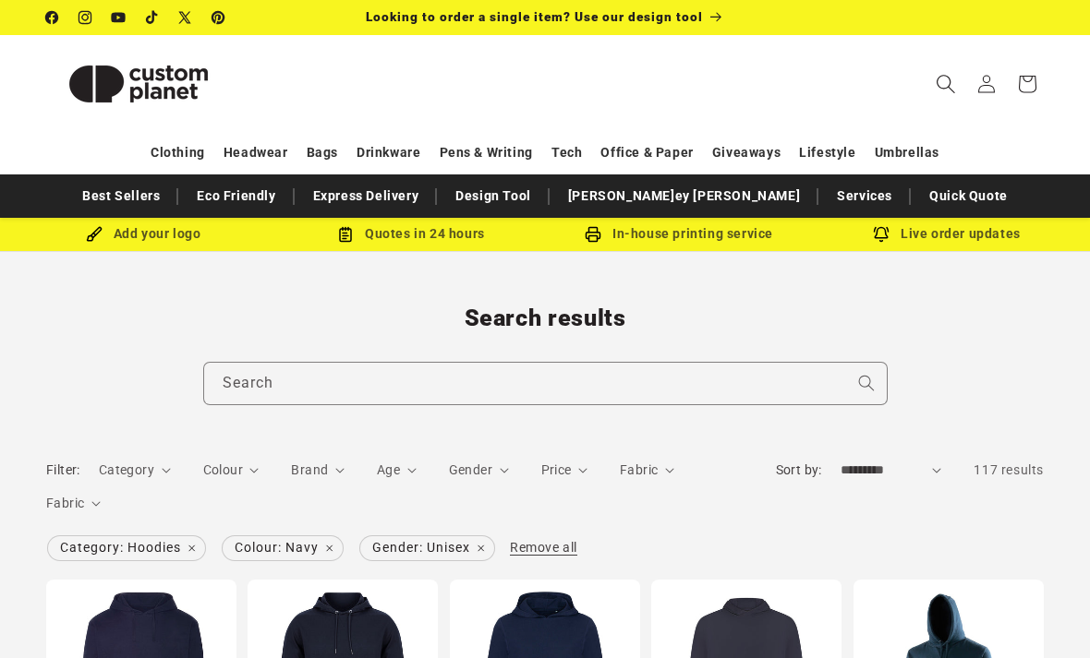
click at [933, 83] on span "Search" at bounding box center [945, 84] width 41 height 41
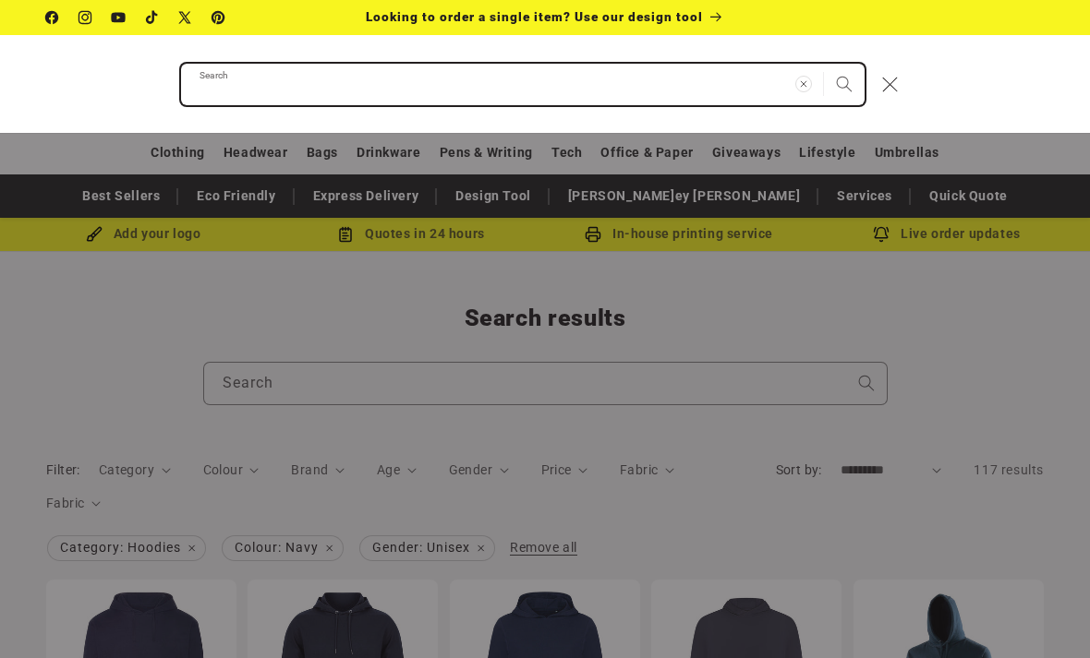
paste input "**********"
type input "**********"
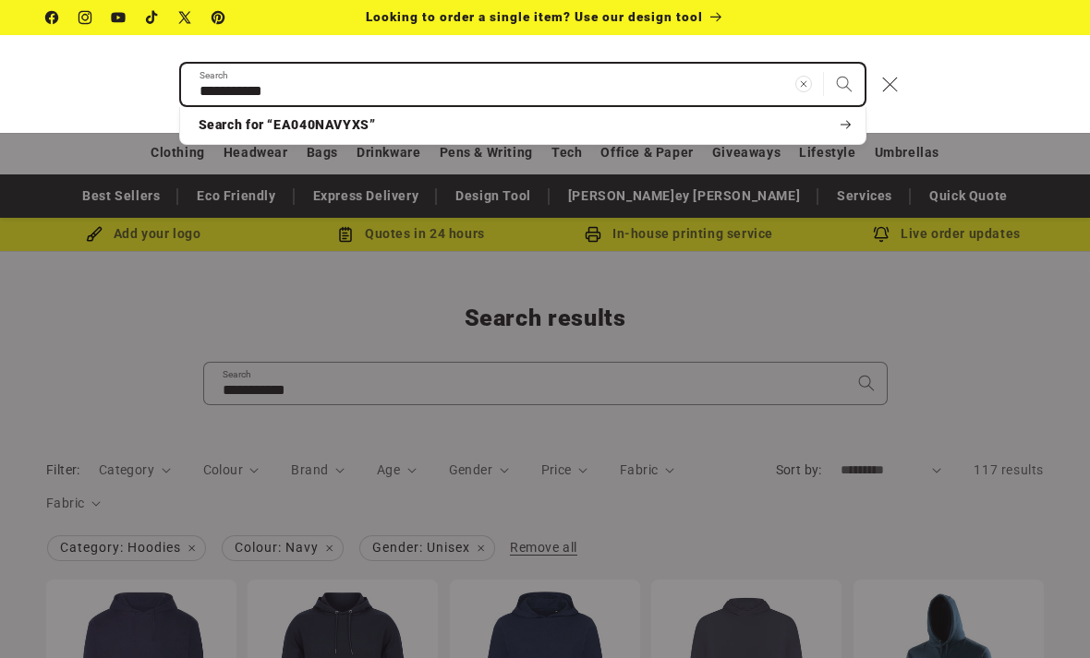
type input "**********"
click at [843, 84] on button "Search" at bounding box center [844, 84] width 41 height 41
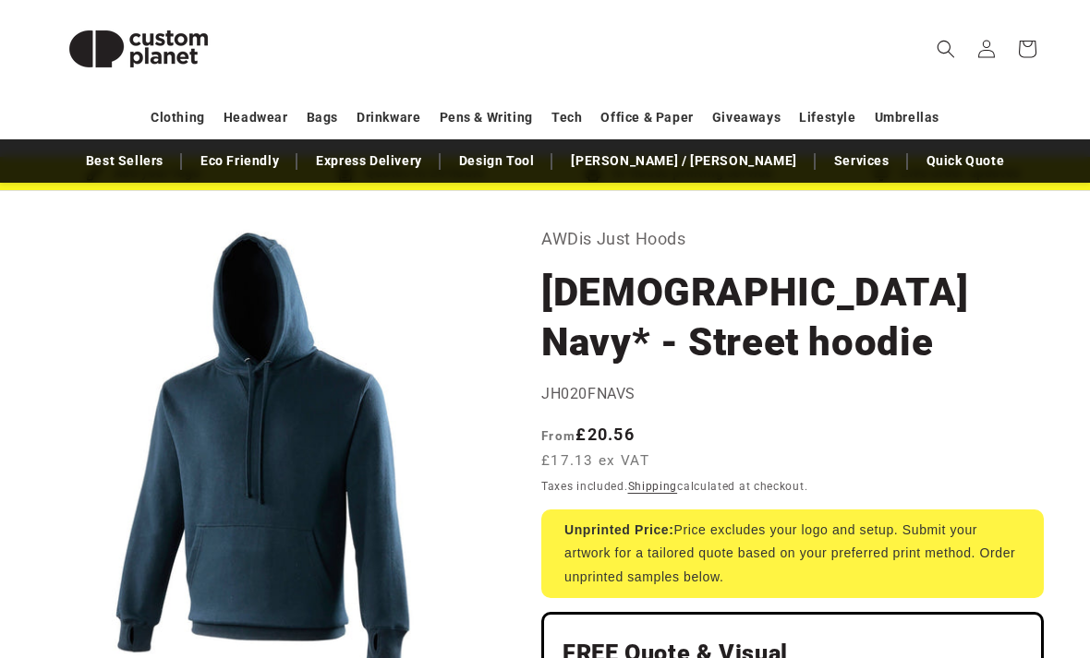
scroll to position [64, 0]
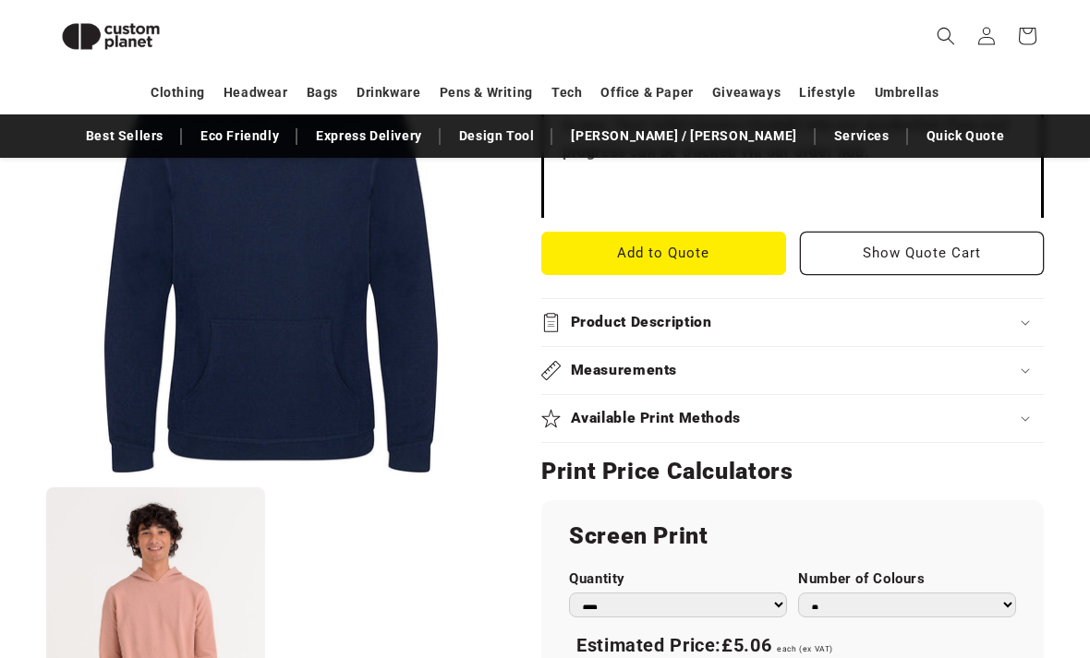
scroll to position [739, 0]
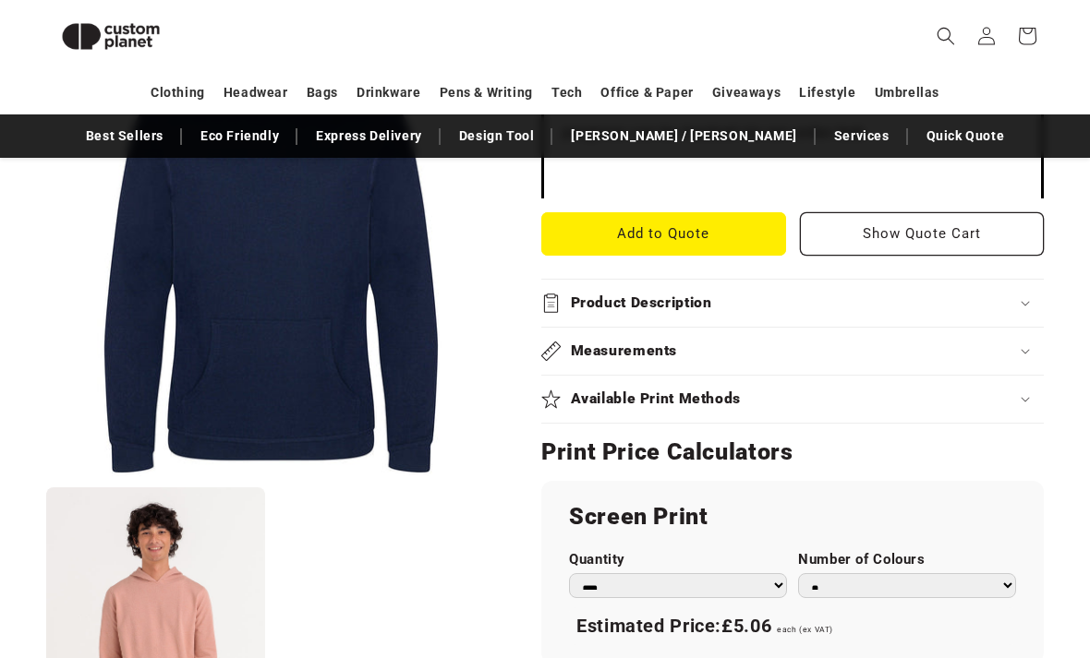
click at [741, 300] on div "Product Description" at bounding box center [792, 303] width 502 height 19
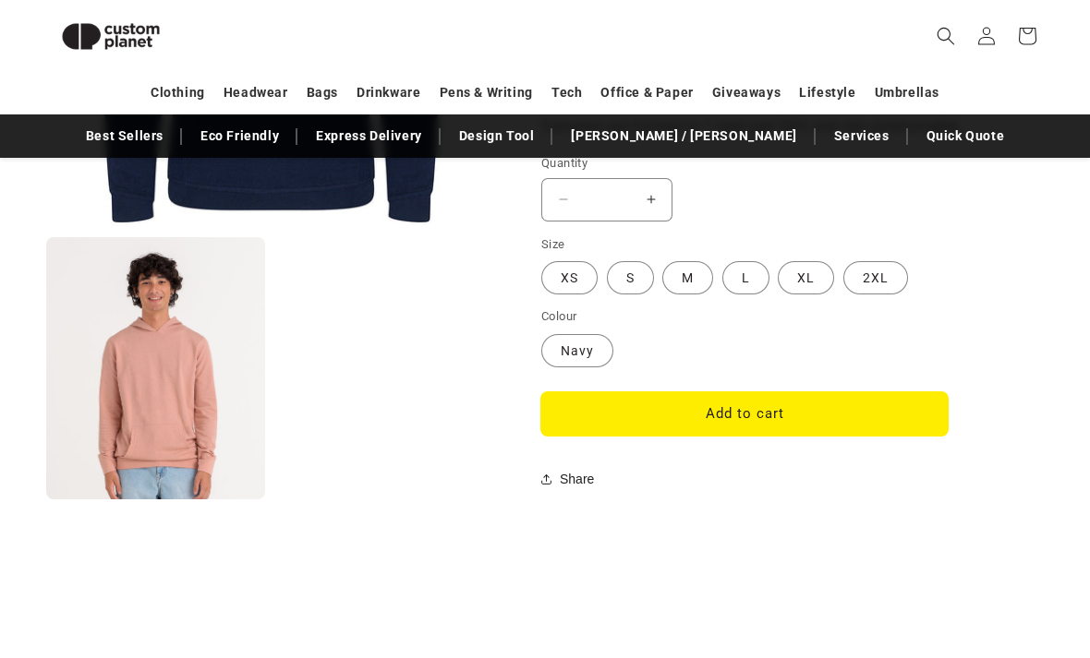
scroll to position [1779, 0]
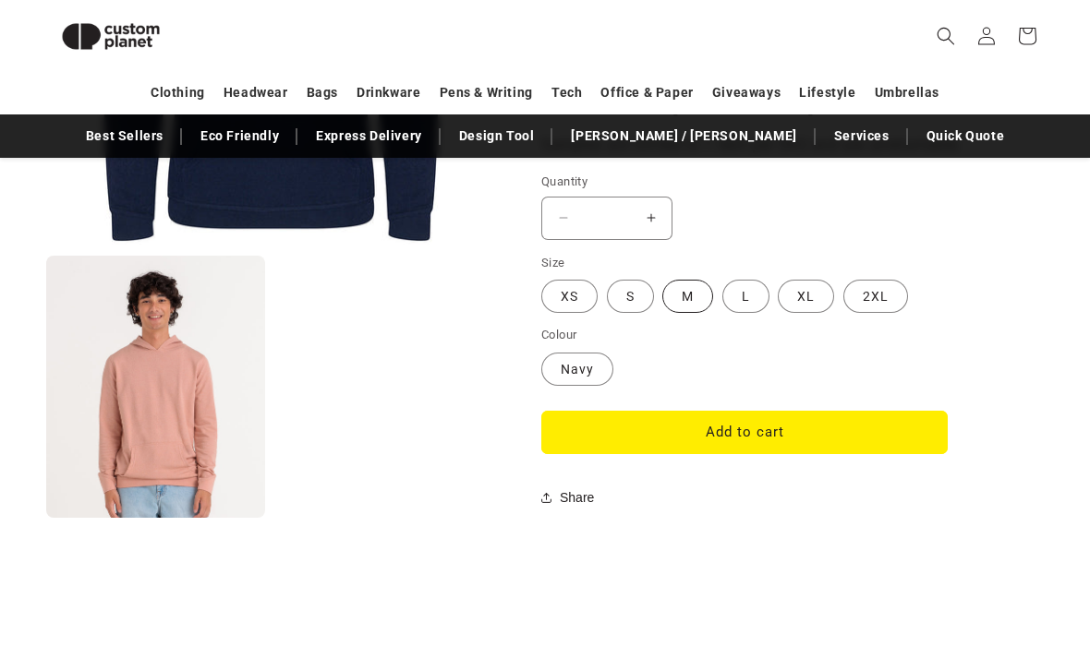
click at [664, 283] on label "M Variant sold out or unavailable" at bounding box center [687, 296] width 51 height 33
click at [741, 417] on button "Add to cart" at bounding box center [744, 432] width 406 height 43
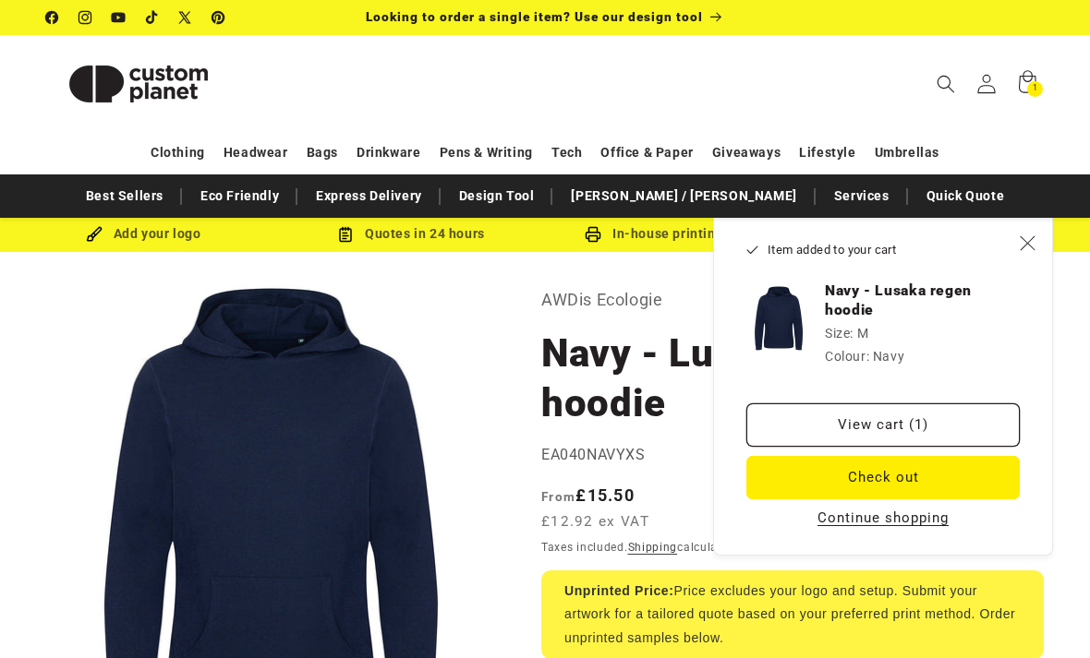
click at [980, 79] on icon at bounding box center [985, 83] width 19 height 19
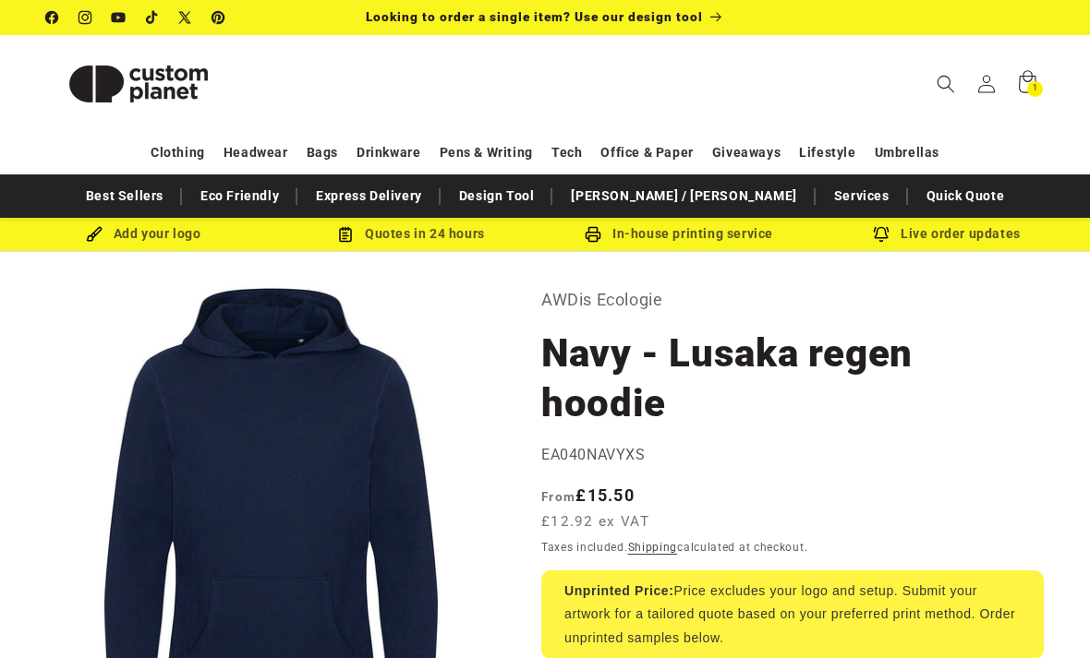
click at [567, 450] on span "EA040NAVYXS" at bounding box center [593, 455] width 104 height 18
copy span "EA040NAVYXS"
click at [941, 98] on span "Search" at bounding box center [945, 84] width 41 height 41
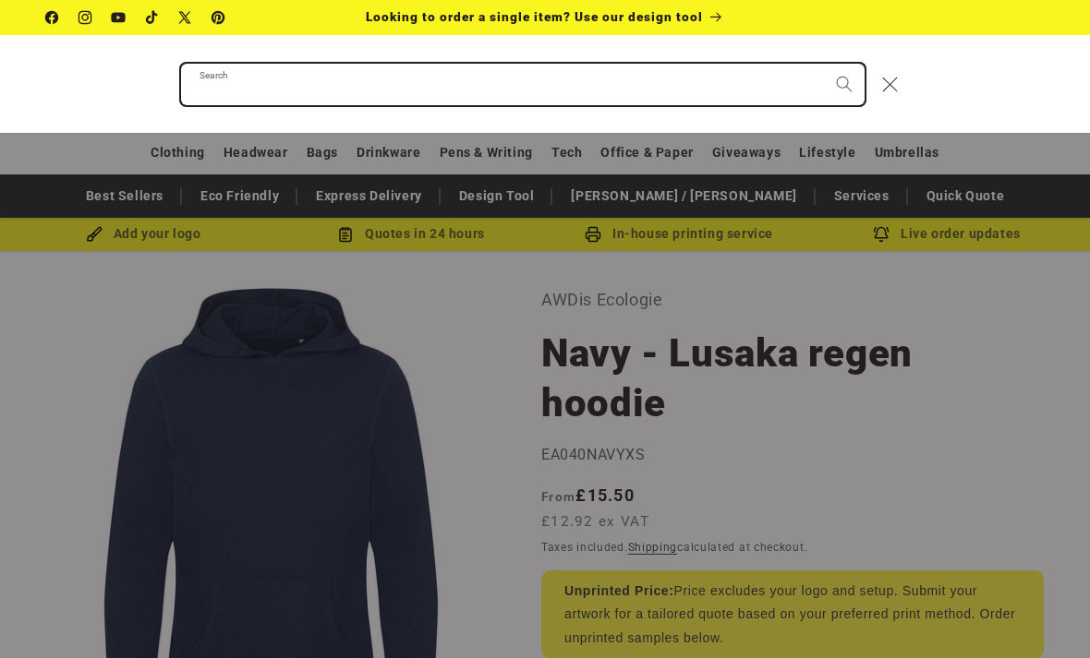
paste input "**********"
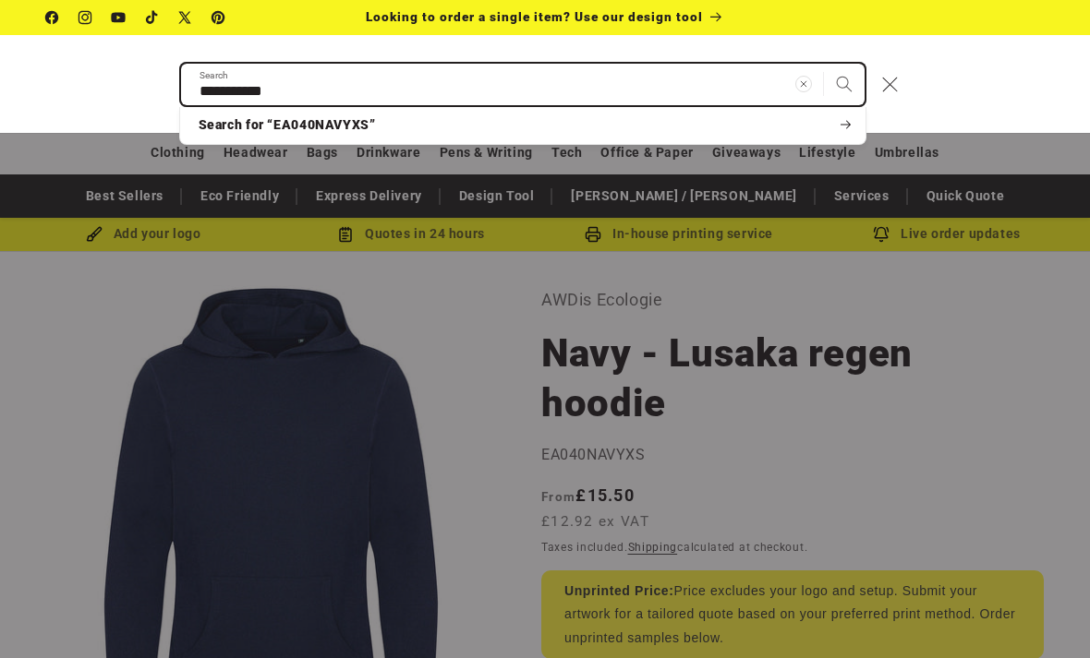
type input "**********"
click at [843, 84] on button "Search" at bounding box center [844, 84] width 41 height 41
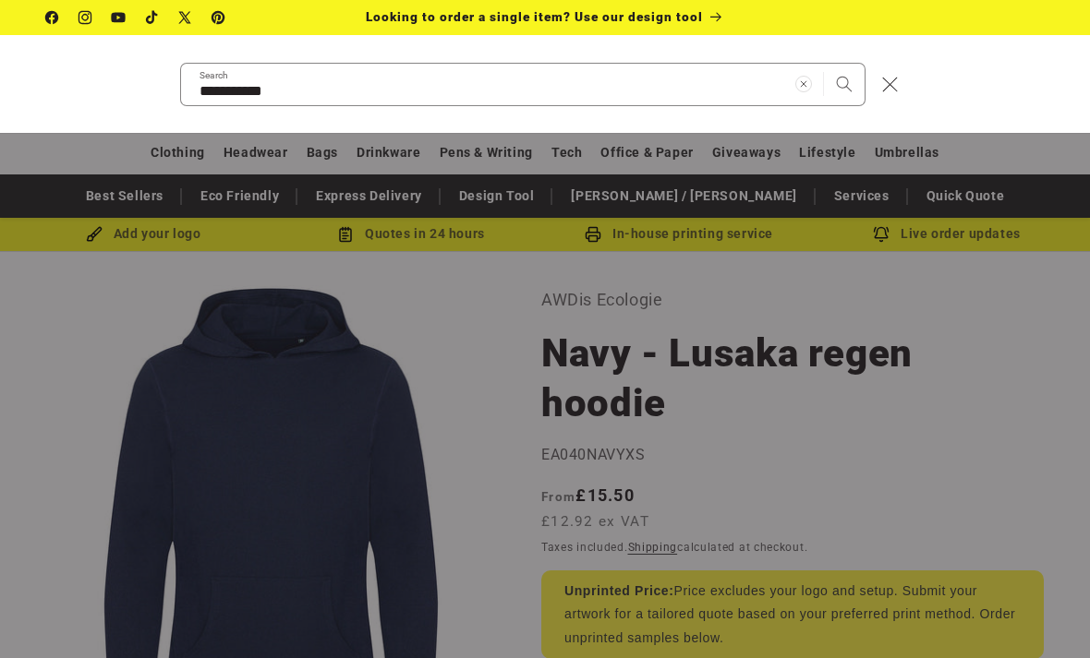
click at [93, 123] on div "**********" at bounding box center [545, 84] width 1090 height 98
click at [0, 84] on div "Search" at bounding box center [0, 84] width 0 height 0
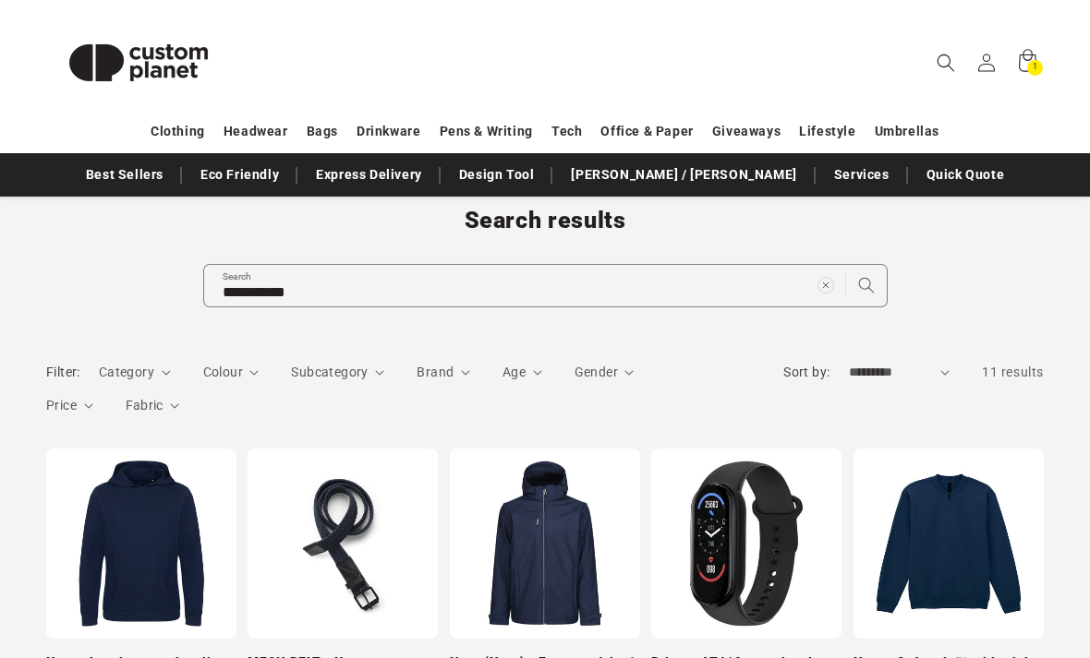
scroll to position [79, 0]
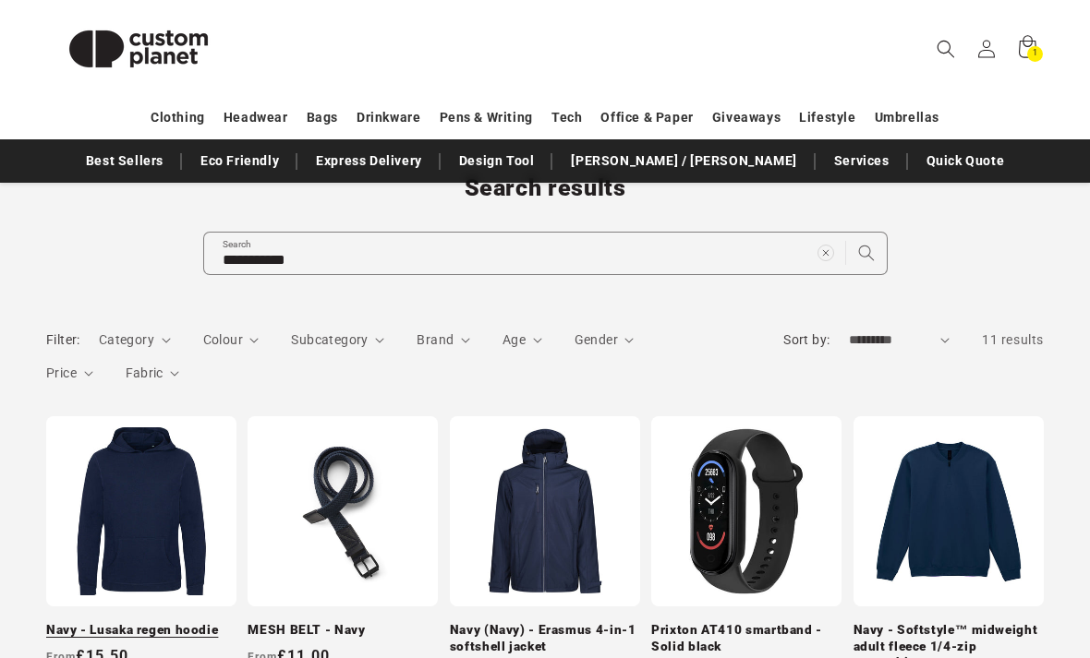
scroll to position [132, 0]
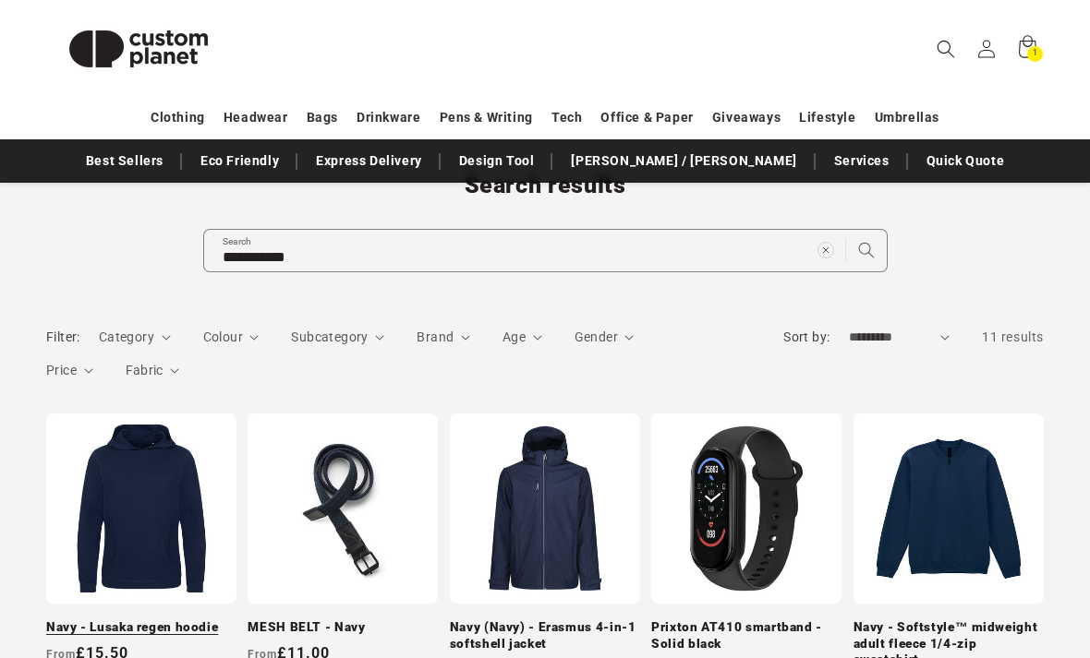
click at [160, 620] on link "Navy - Lusaka regen hoodie" at bounding box center [141, 628] width 190 height 17
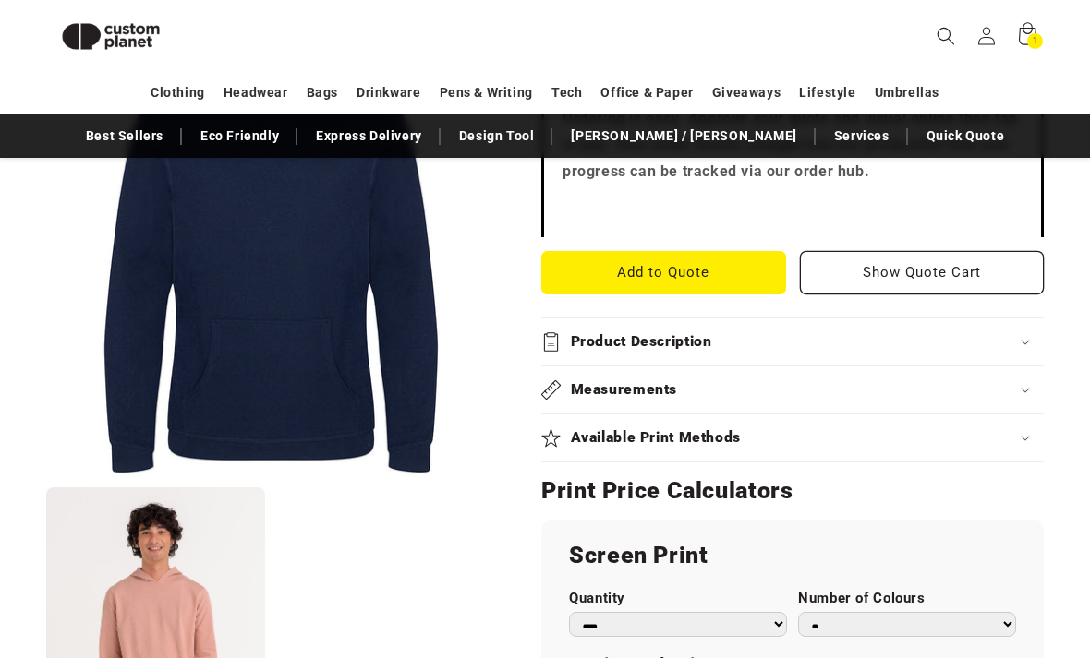
scroll to position [700, 0]
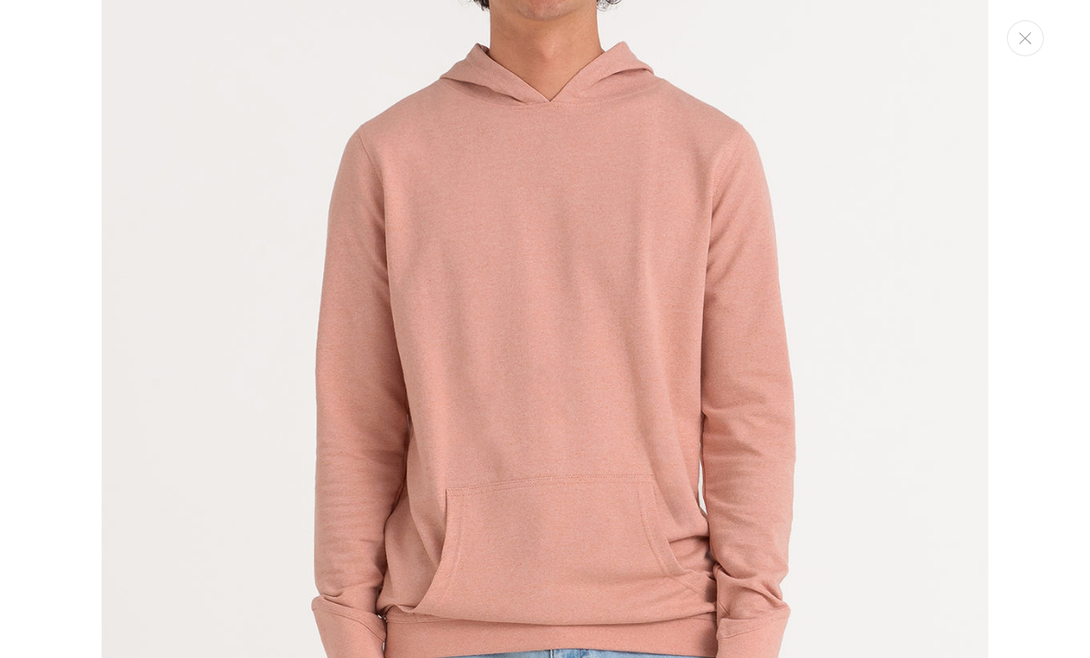
scroll to position [1200, 0]
click at [1014, 62] on div "Media gallery" at bounding box center [545, 329] width 1090 height 658
click at [1023, 48] on button "Close" at bounding box center [1024, 38] width 37 height 36
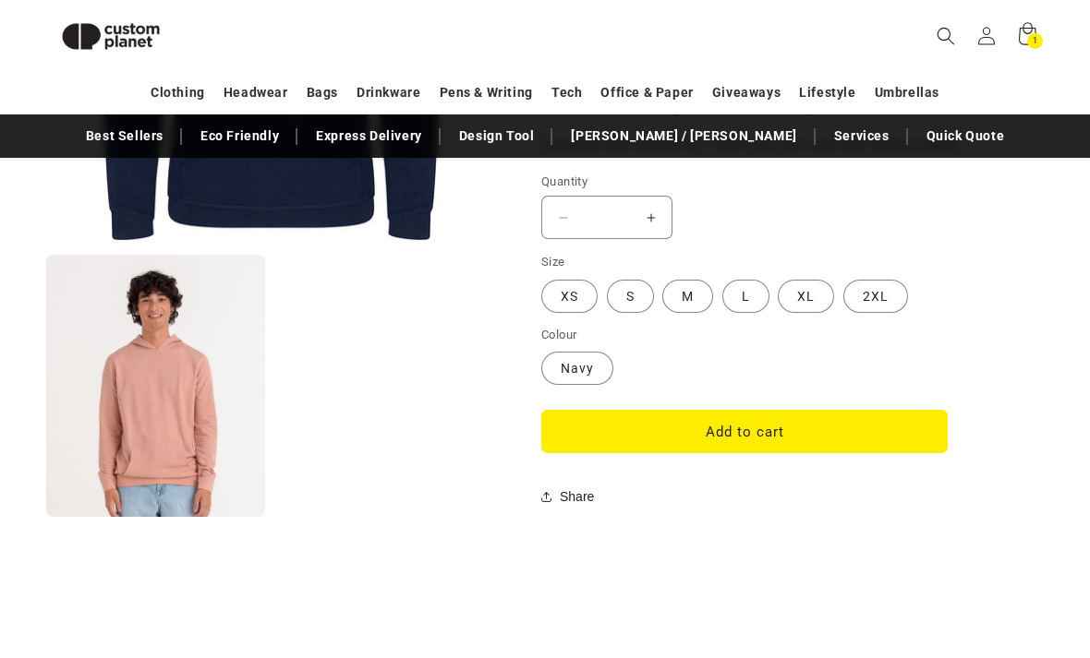
scroll to position [1535, 0]
